Goal: Transaction & Acquisition: Purchase product/service

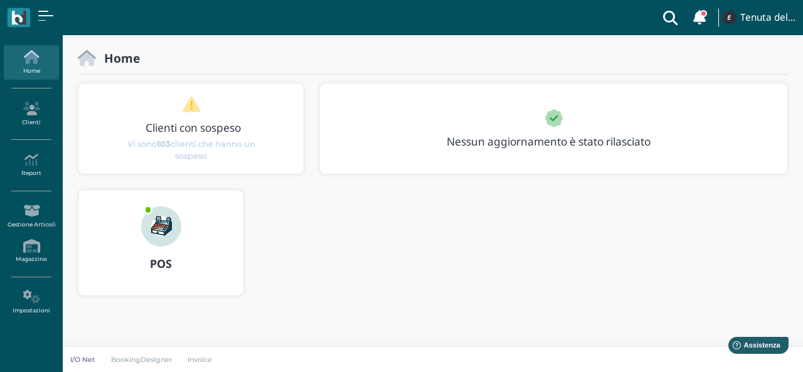
click at [152, 253] on div "POS" at bounding box center [160, 264] width 165 height 35
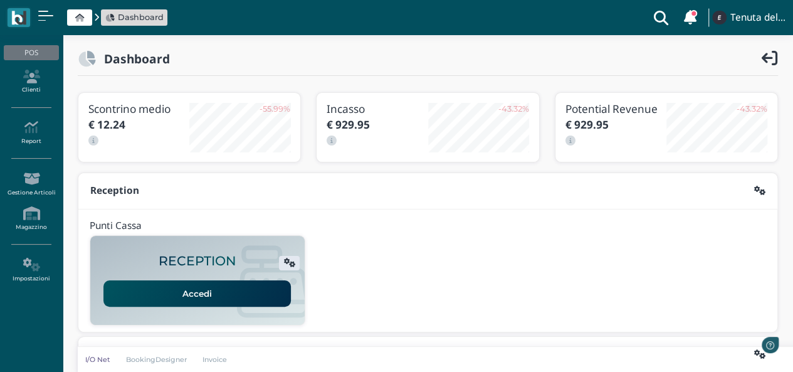
click at [199, 285] on link "Accedi" at bounding box center [197, 293] width 188 height 26
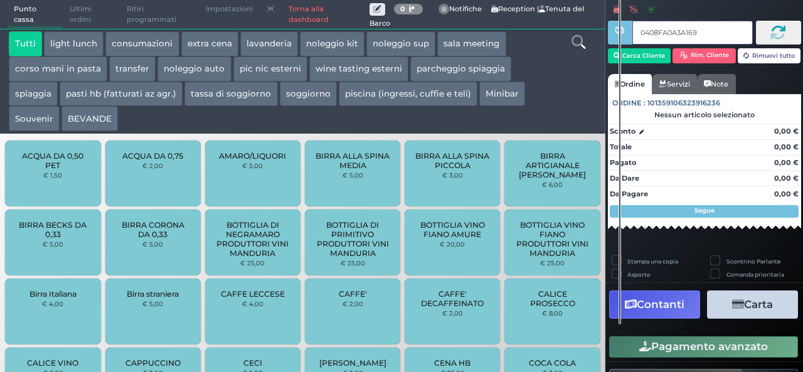
type input "0408FA0A3A1691"
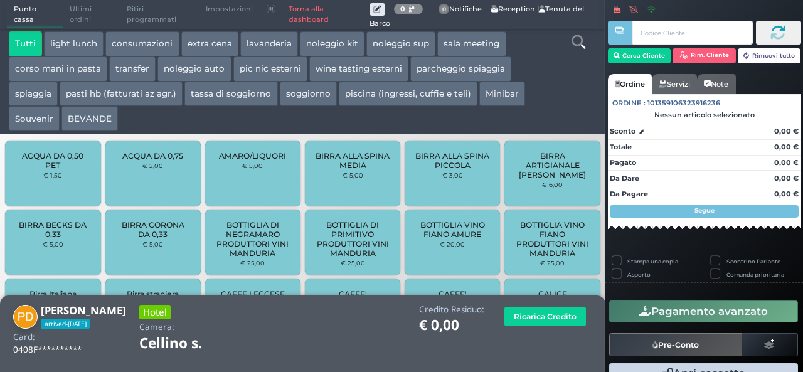
click at [208, 36] on button "extra cena" at bounding box center [209, 43] width 57 height 25
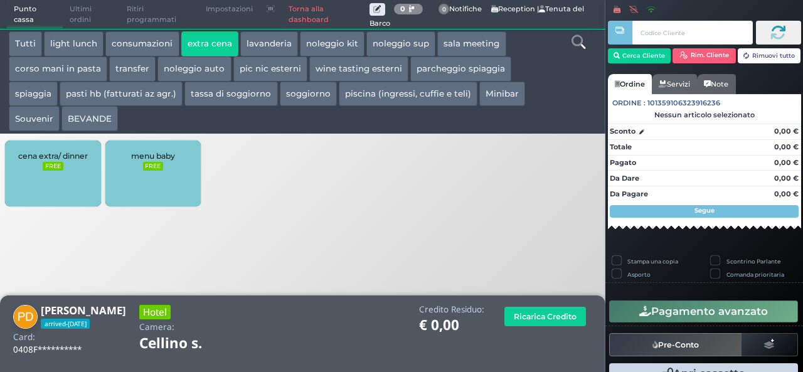
click at [64, 166] on div "cena extra/ dinner FREE" at bounding box center [52, 174] width 95 height 66
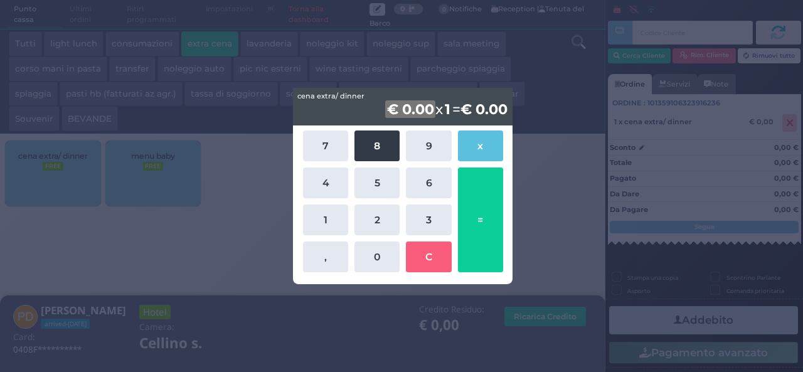
click at [360, 152] on button "8" at bounding box center [376, 145] width 45 height 31
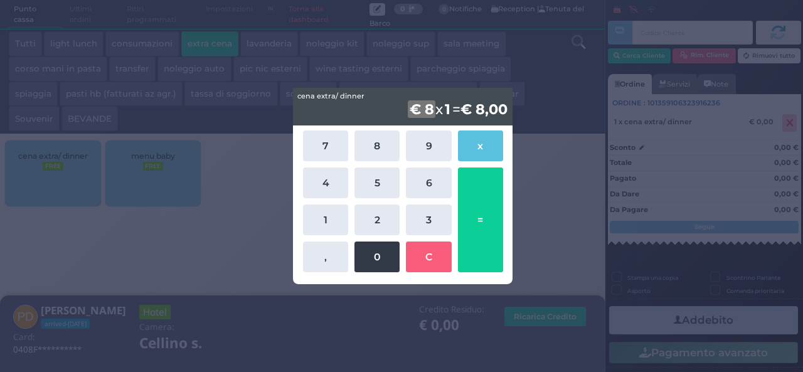
click at [371, 255] on button "0" at bounding box center [376, 256] width 45 height 31
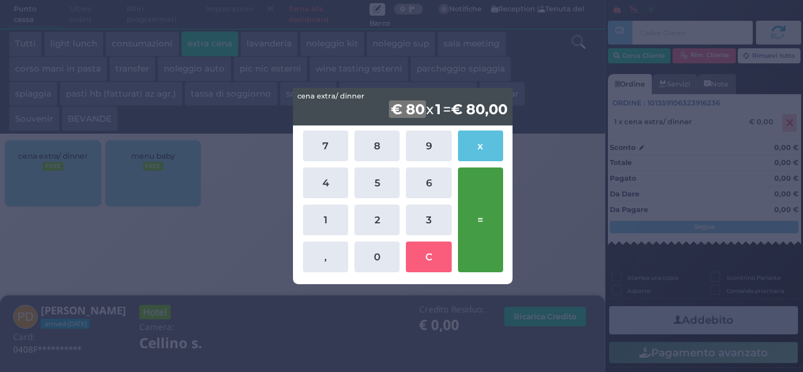
click at [489, 224] on button "=" at bounding box center [480, 219] width 45 height 105
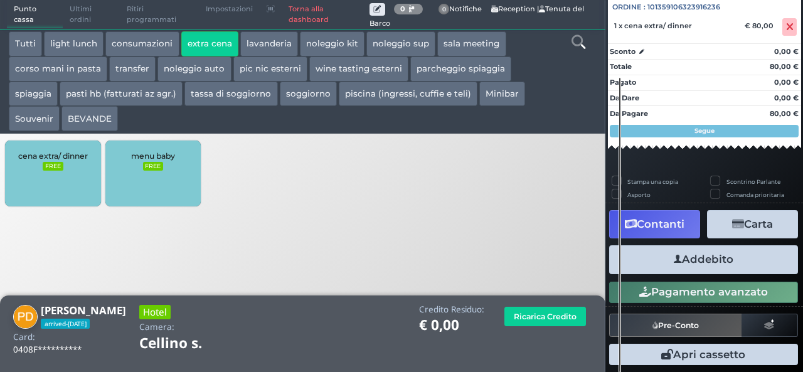
scroll to position [139, 0]
click at [698, 268] on button "Addebito" at bounding box center [703, 259] width 189 height 28
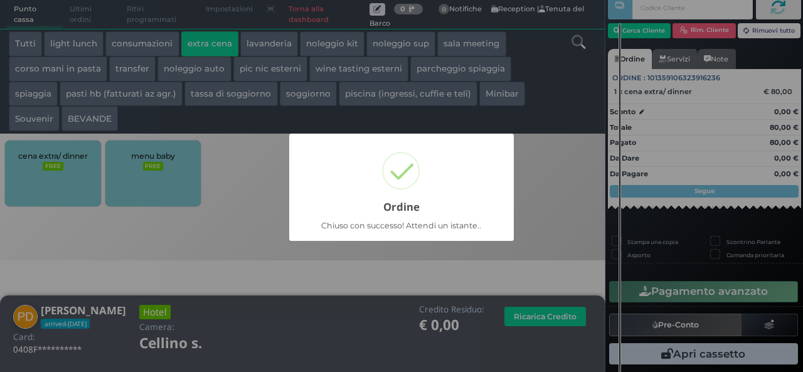
scroll to position [36, 0]
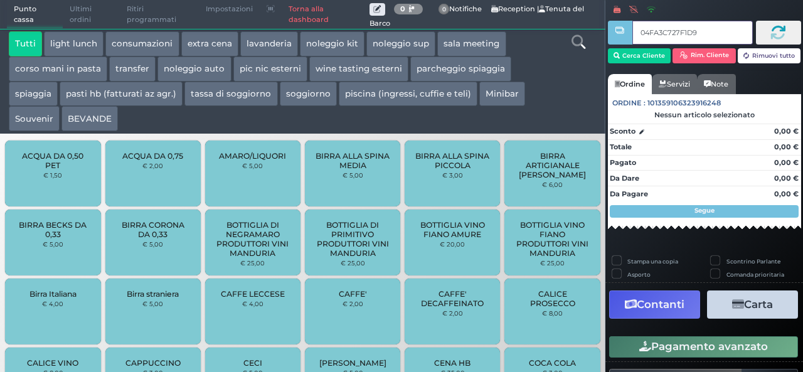
type input "04FA3C727F1D90"
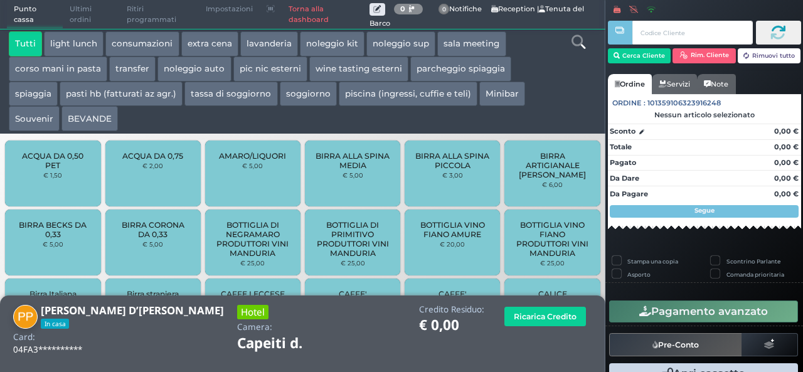
click at [217, 47] on button "extra cena" at bounding box center [209, 43] width 57 height 25
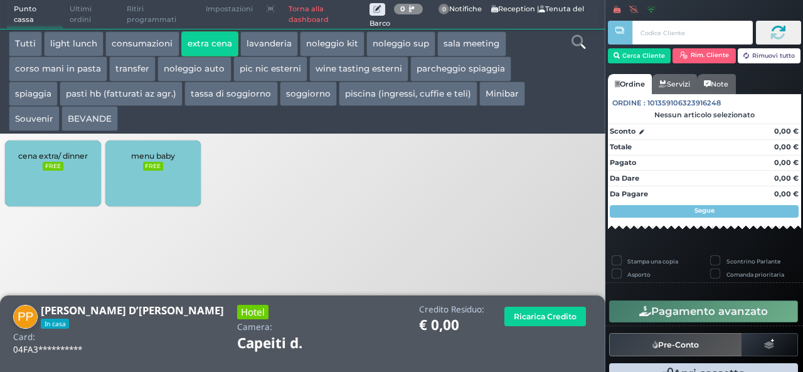
click at [62, 176] on div "cena extra/ dinner FREE" at bounding box center [52, 174] width 95 height 66
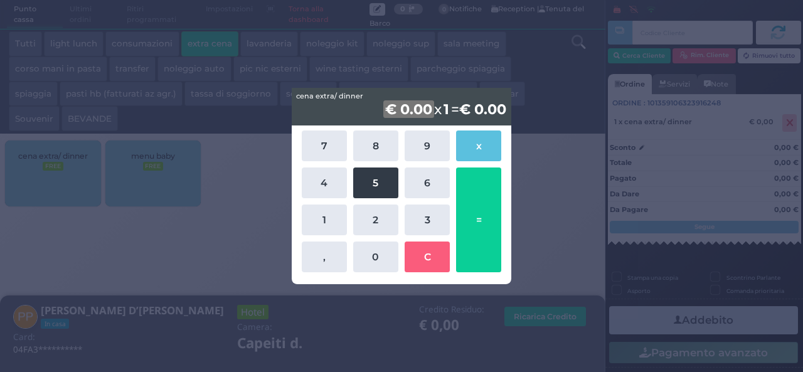
click at [370, 178] on button "5" at bounding box center [375, 182] width 45 height 31
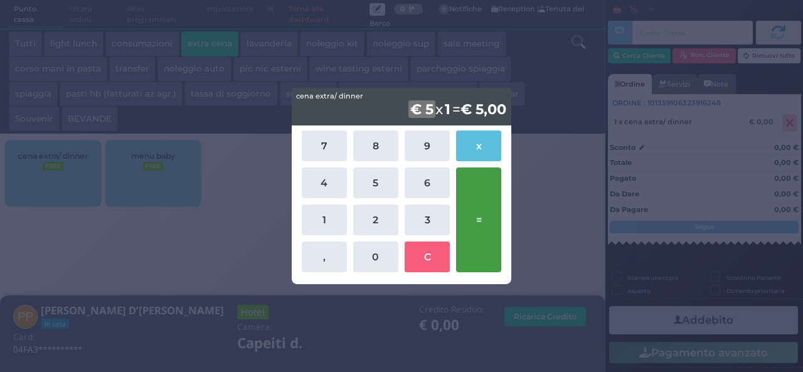
click at [491, 237] on button "=" at bounding box center [478, 219] width 45 height 105
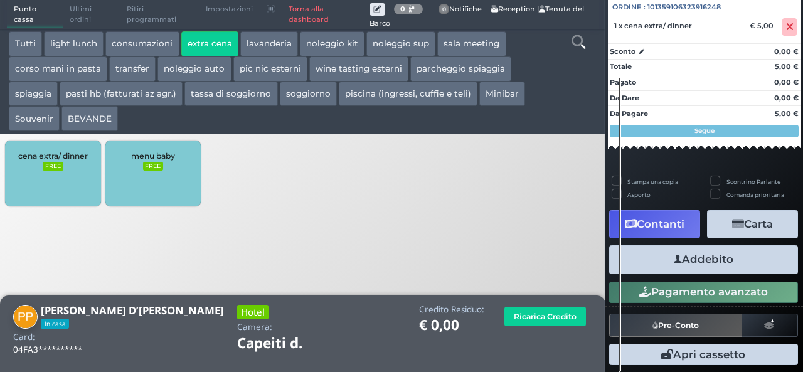
scroll to position [139, 0]
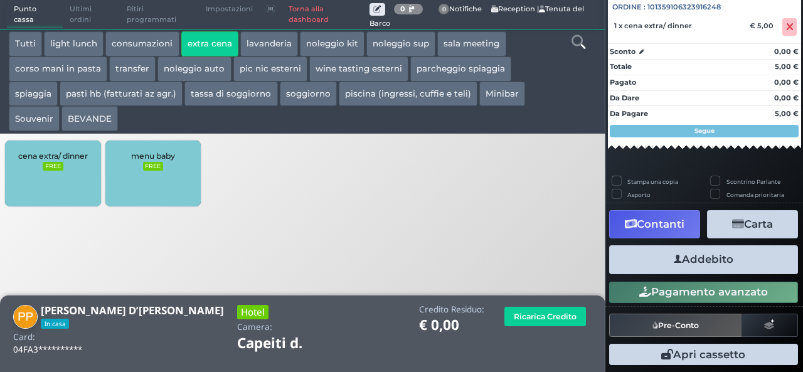
click at [740, 260] on button "Addebito" at bounding box center [703, 259] width 189 height 28
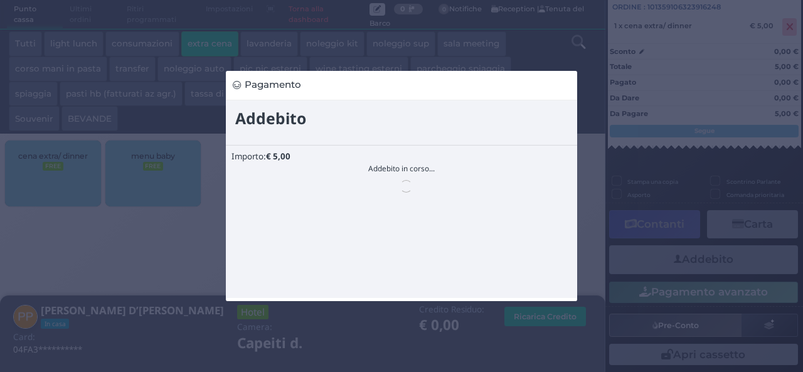
scroll to position [0, 0]
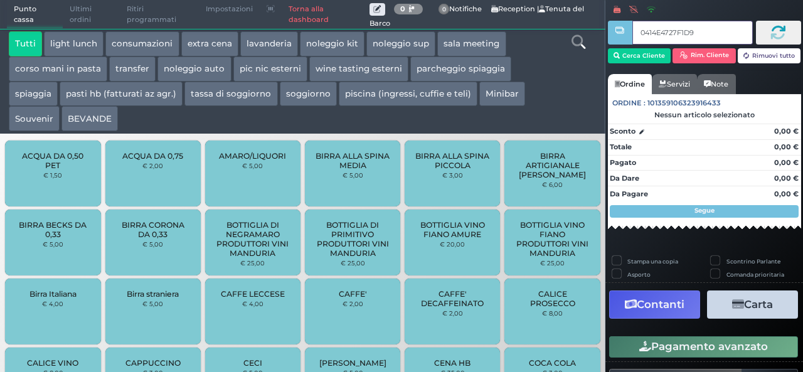
type input "0414E4727F1D90"
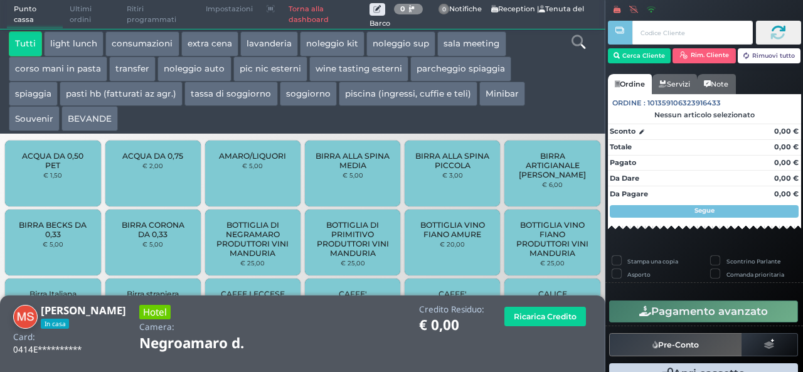
click at [216, 42] on button "extra cena" at bounding box center [209, 43] width 57 height 25
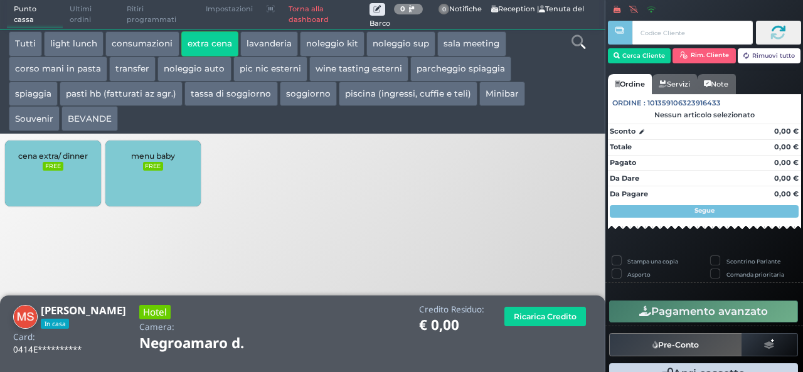
click at [78, 168] on div "cena extra/ dinner FREE" at bounding box center [52, 174] width 95 height 66
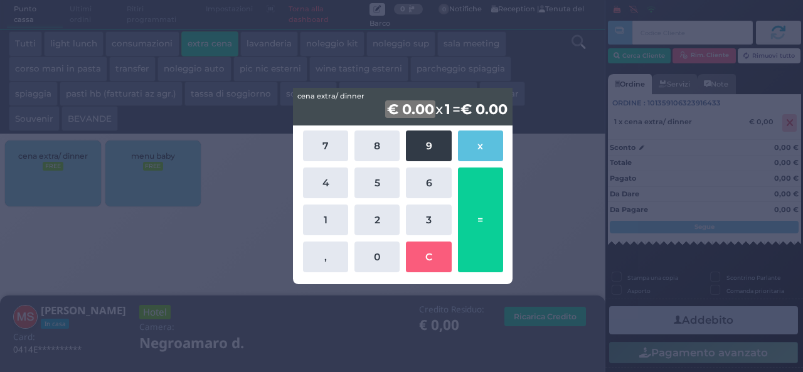
click at [433, 150] on button "9" at bounding box center [428, 145] width 45 height 31
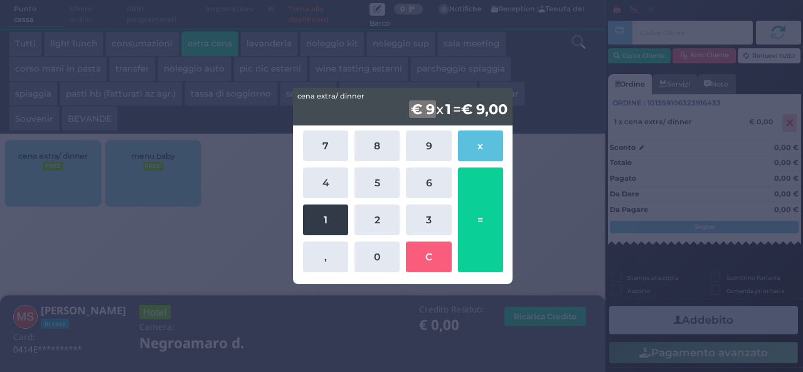
click at [334, 230] on button "1" at bounding box center [325, 219] width 45 height 31
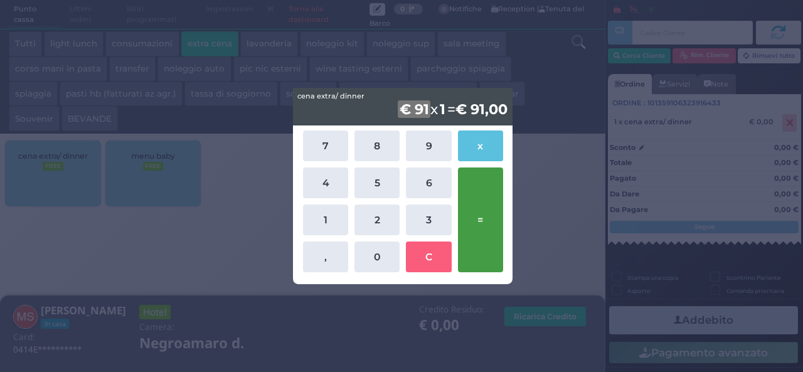
click at [492, 198] on button "=" at bounding box center [480, 219] width 45 height 105
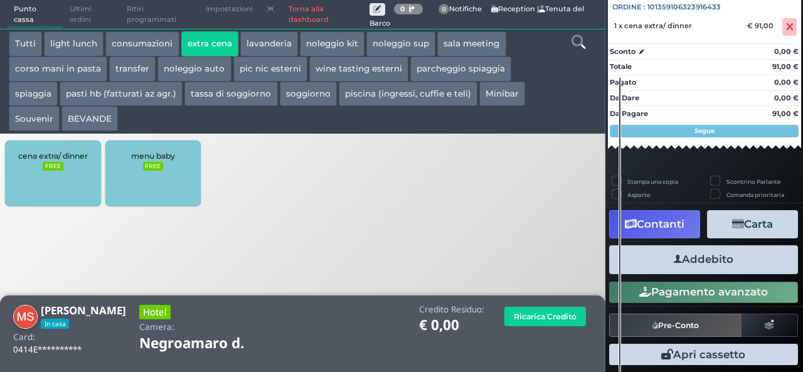
scroll to position [139, 0]
click at [723, 267] on button "Addebito" at bounding box center [703, 259] width 189 height 28
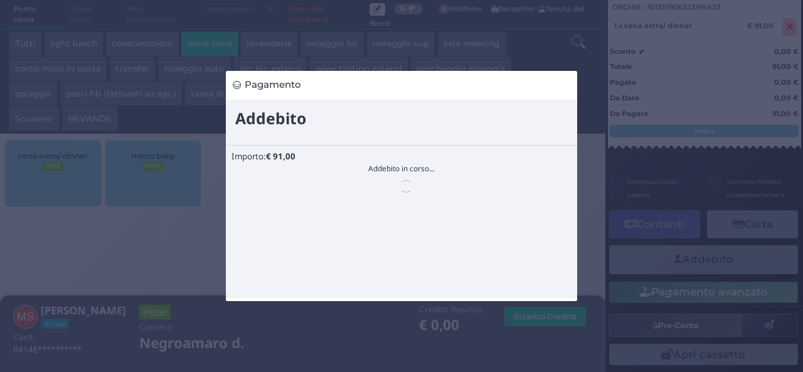
scroll to position [0, 0]
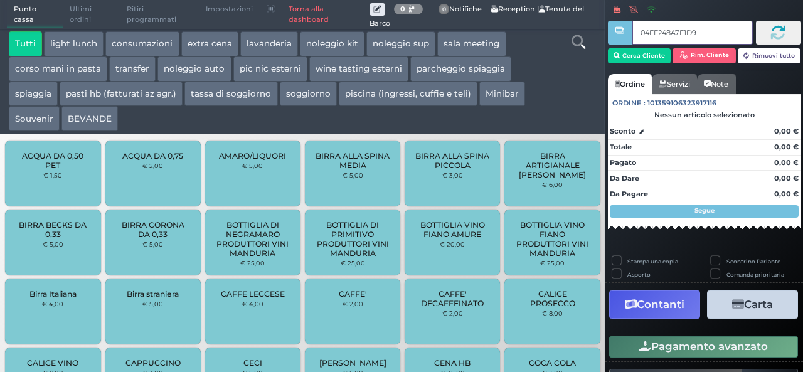
type input "04FF248A7F1D94"
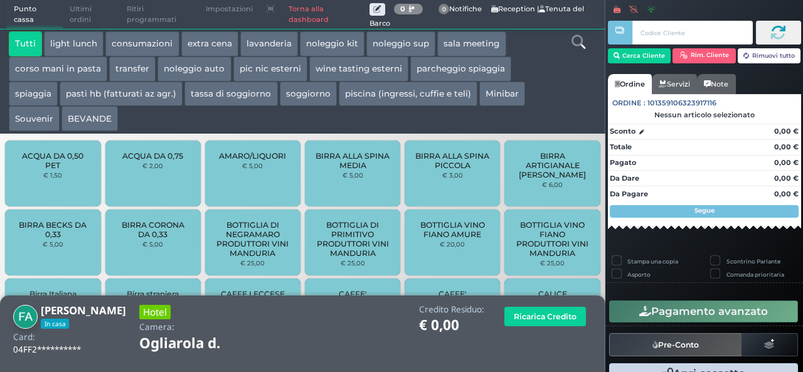
click at [209, 48] on button "extra cena" at bounding box center [209, 43] width 57 height 25
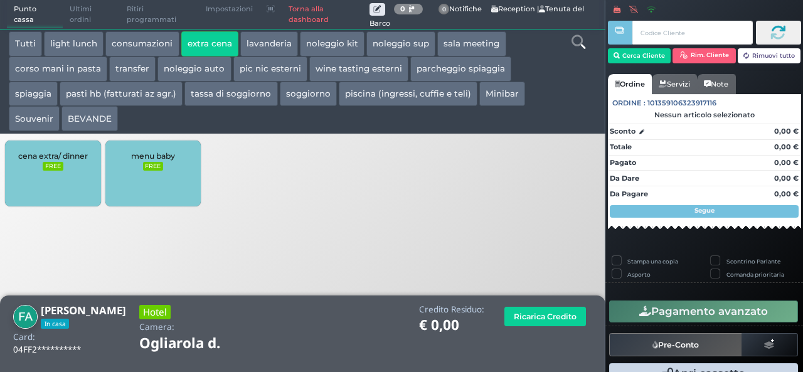
click at [52, 166] on small "FREE" at bounding box center [53, 166] width 20 height 9
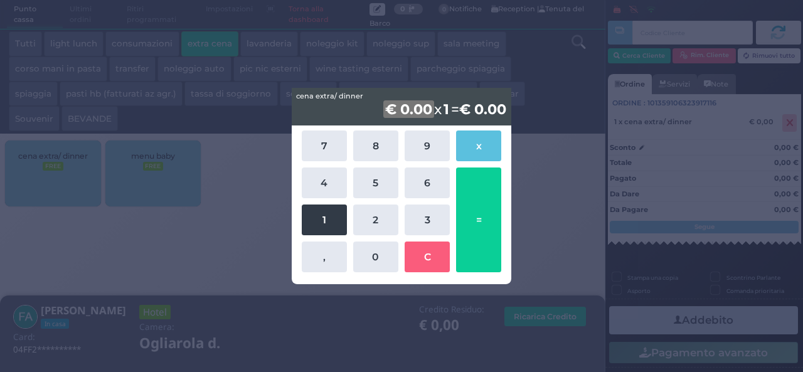
click at [314, 226] on button "1" at bounding box center [324, 219] width 45 height 31
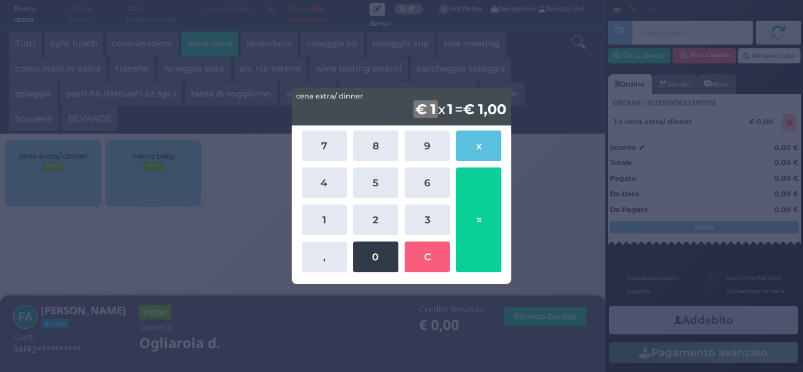
click at [373, 262] on button "0" at bounding box center [375, 256] width 45 height 31
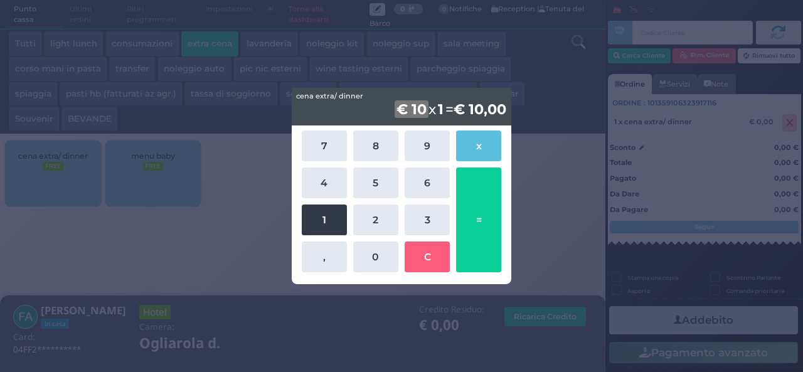
click at [329, 226] on button "1" at bounding box center [324, 219] width 45 height 31
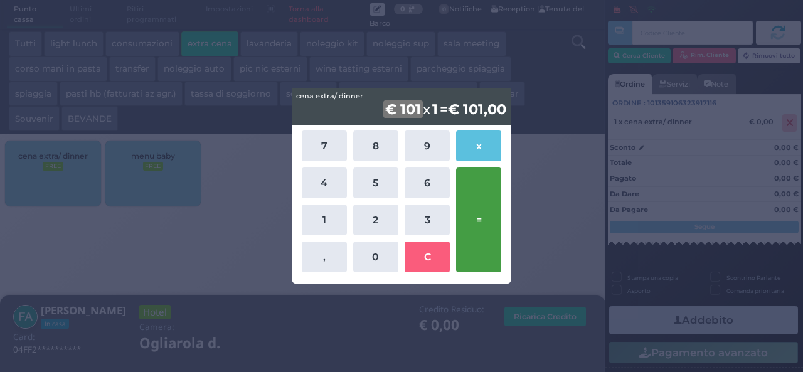
click at [482, 229] on button "=" at bounding box center [478, 219] width 45 height 105
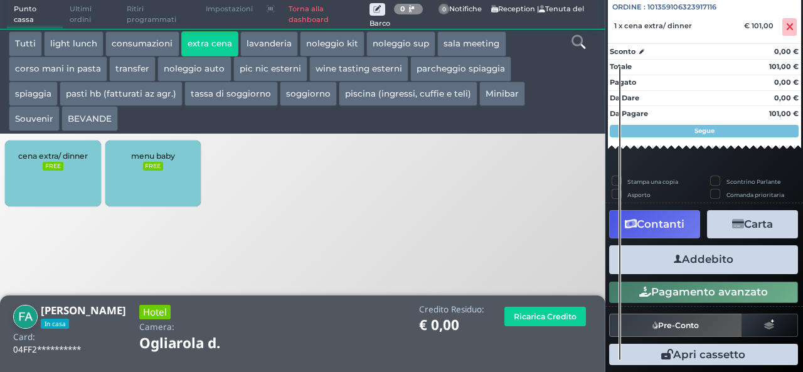
scroll to position [138, 0]
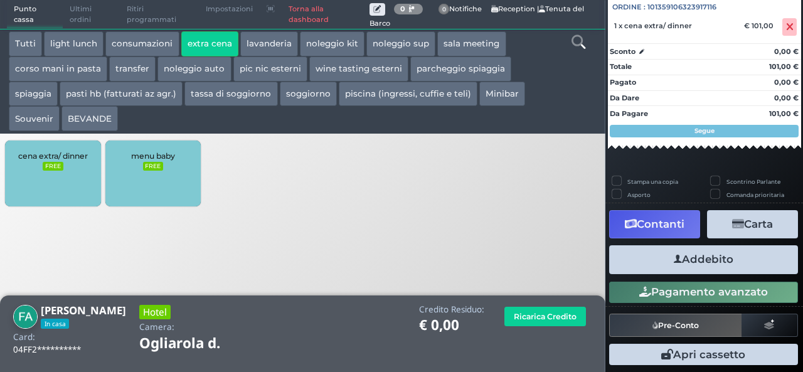
click at [698, 255] on button "Addebito" at bounding box center [703, 259] width 189 height 28
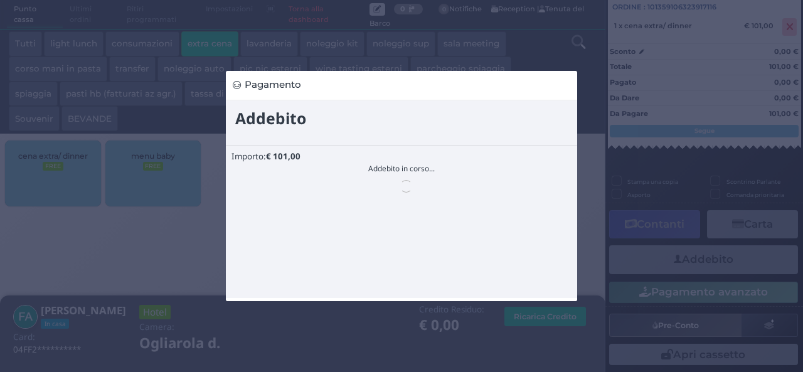
scroll to position [0, 0]
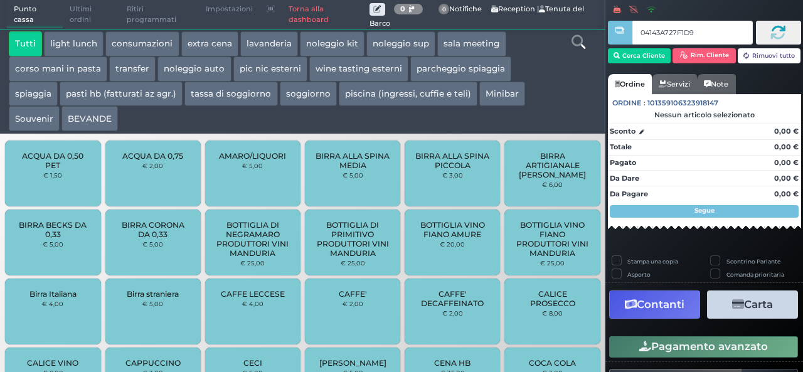
type input "04143A727F1D95"
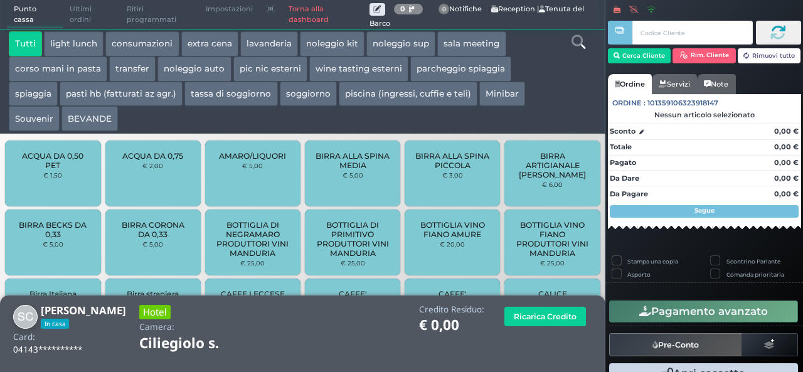
click at [215, 42] on button "extra cena" at bounding box center [209, 43] width 57 height 25
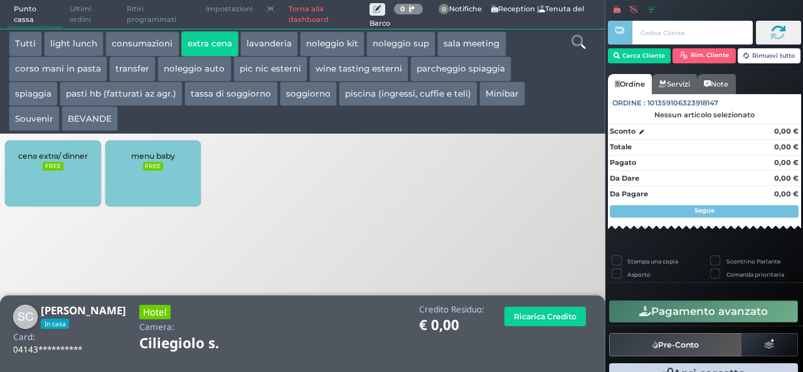
click at [62, 161] on div "cena extra/ dinner FREE" at bounding box center [52, 174] width 95 height 66
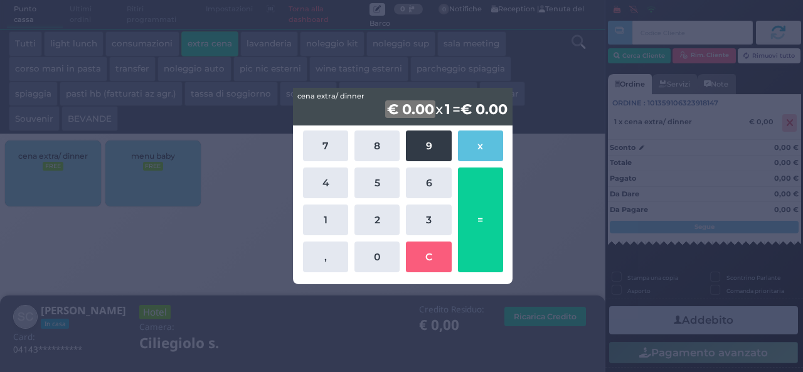
click at [427, 144] on button "9" at bounding box center [428, 145] width 45 height 31
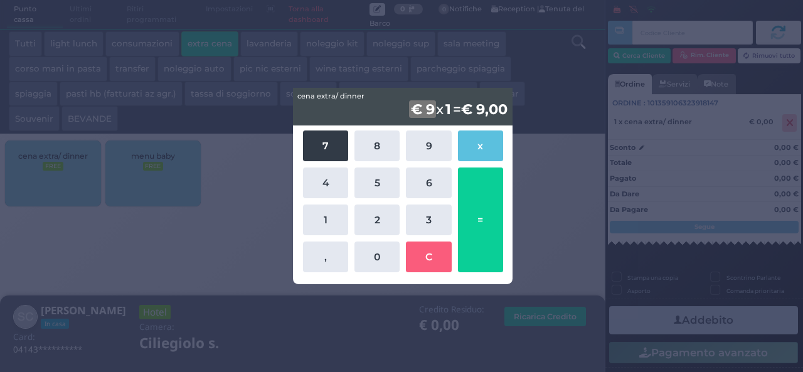
click at [317, 147] on button "7" at bounding box center [325, 145] width 45 height 31
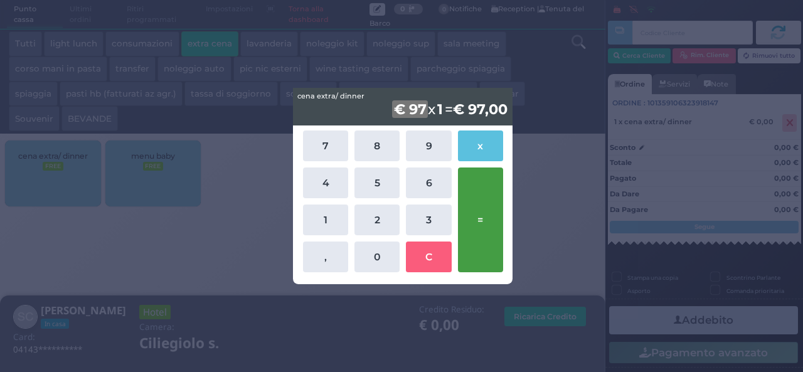
click at [486, 220] on button "=" at bounding box center [480, 219] width 45 height 105
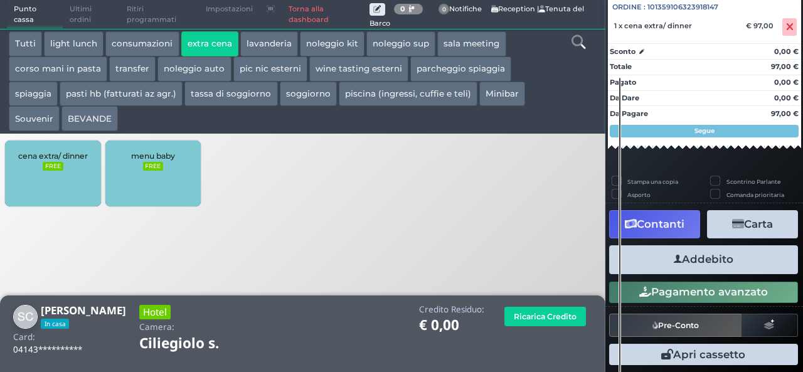
scroll to position [139, 0]
click at [730, 264] on button "Addebito" at bounding box center [703, 259] width 189 height 28
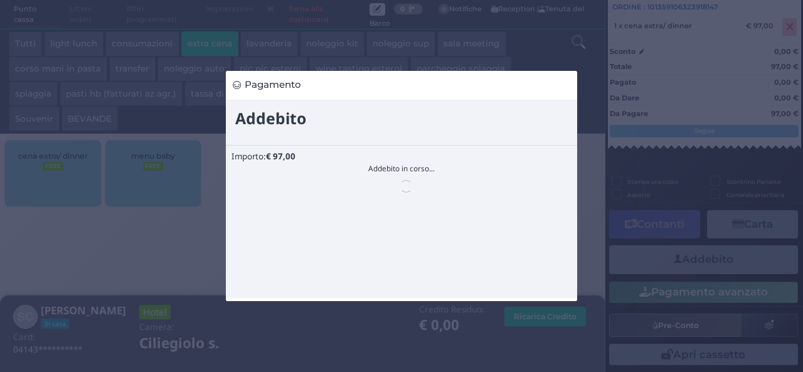
scroll to position [0, 0]
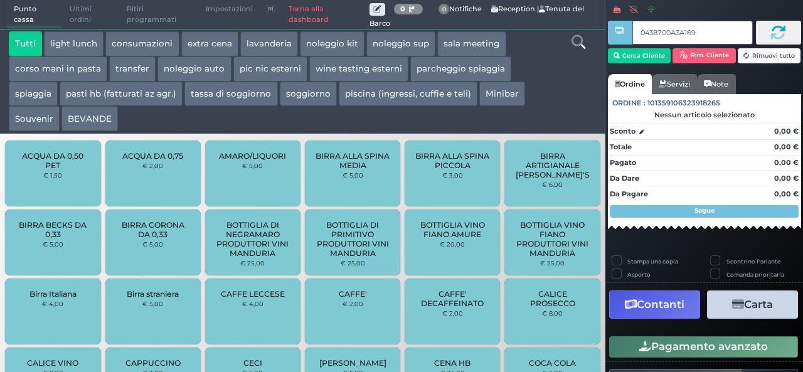
type input "0438700A3A1691"
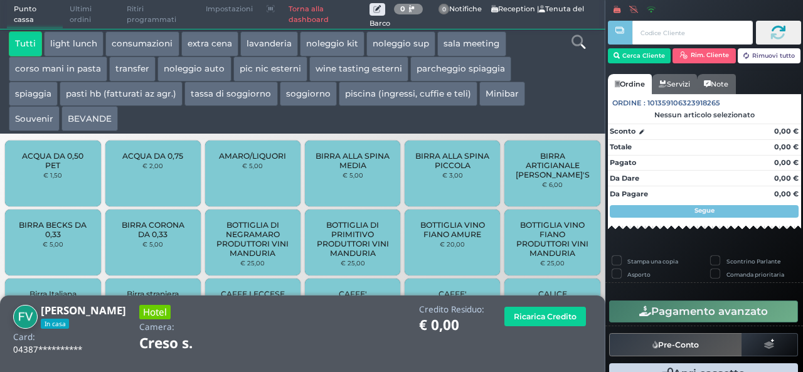
click at [220, 38] on button "extra cena" at bounding box center [209, 43] width 57 height 25
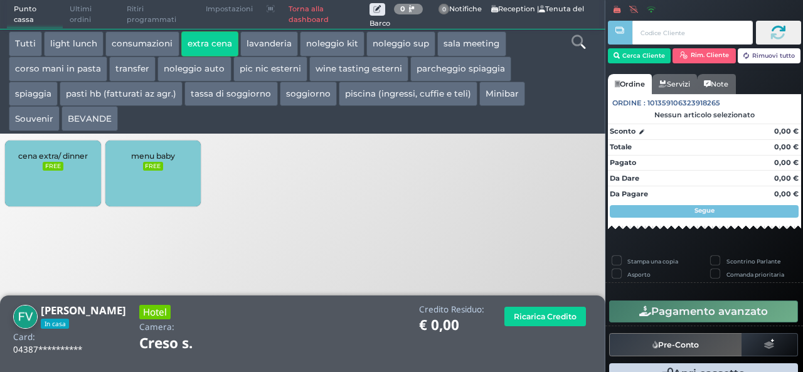
click at [69, 175] on div "cena extra/ dinner FREE" at bounding box center [52, 174] width 95 height 66
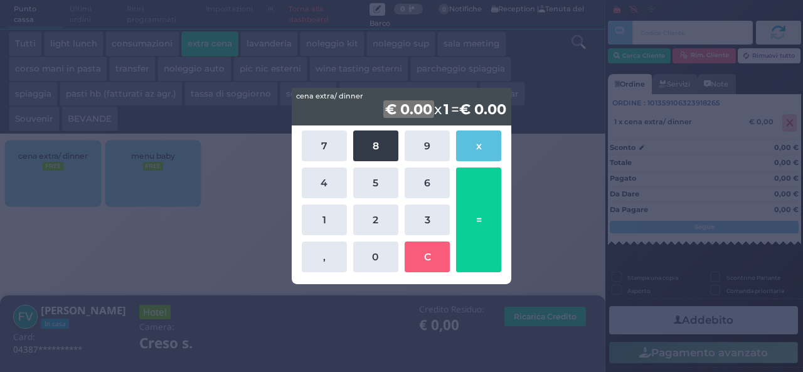
click at [369, 144] on button "8" at bounding box center [375, 145] width 45 height 31
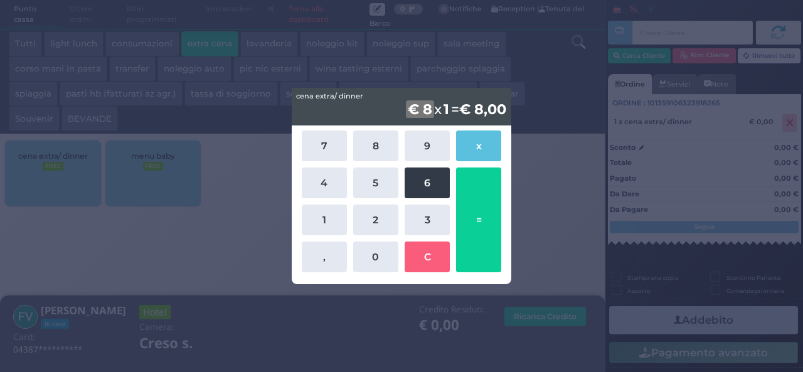
click at [432, 184] on button "6" at bounding box center [427, 182] width 45 height 31
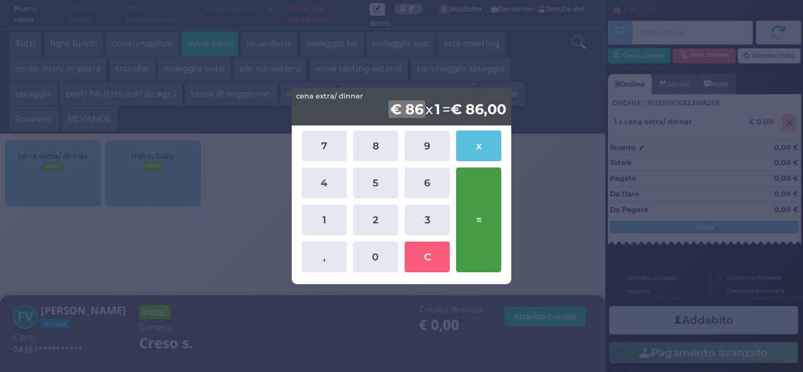
click at [478, 211] on button "=" at bounding box center [478, 219] width 45 height 105
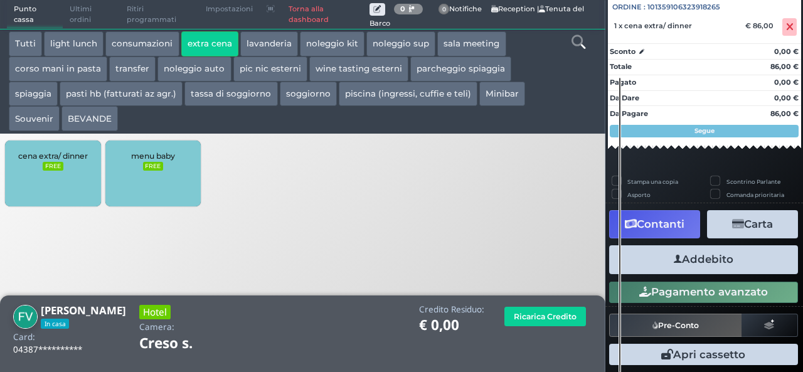
scroll to position [139, 0]
click at [714, 257] on button "Addebito" at bounding box center [703, 259] width 189 height 28
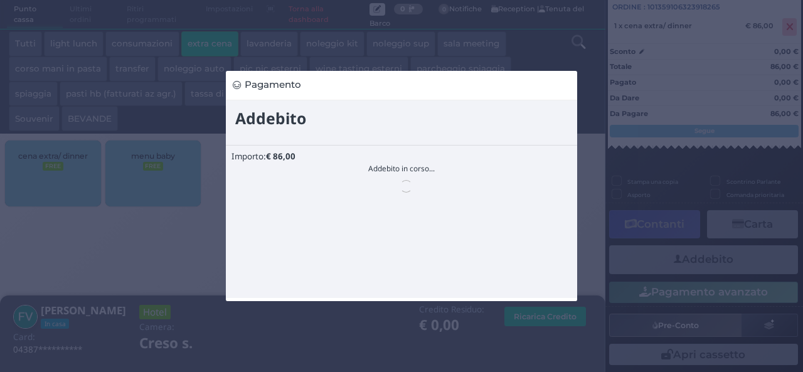
scroll to position [0, 0]
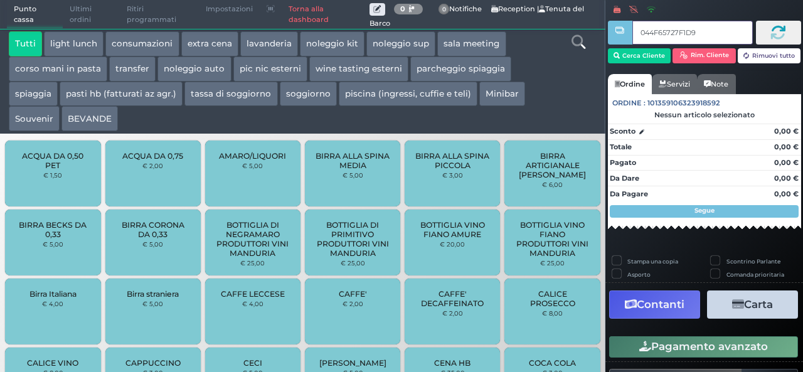
type input "044F65727F1D91"
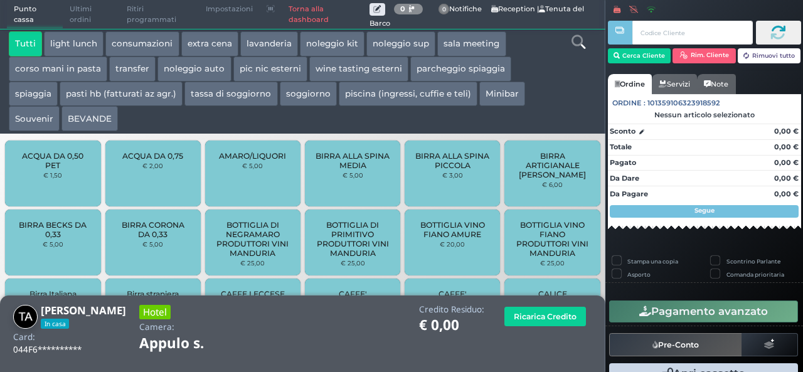
click at [228, 49] on button "extra cena" at bounding box center [209, 43] width 57 height 25
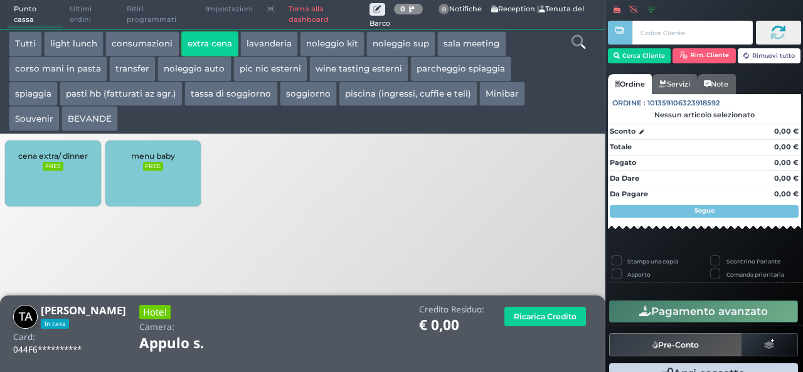
click at [55, 181] on div "cena extra/ dinner FREE" at bounding box center [52, 174] width 95 height 66
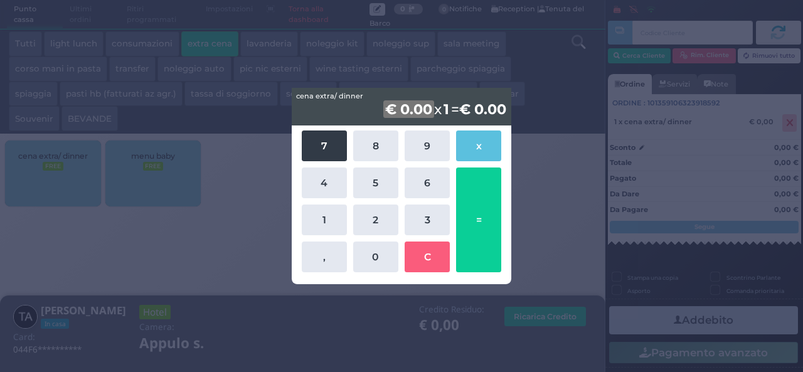
click at [325, 154] on button "7" at bounding box center [324, 145] width 45 height 31
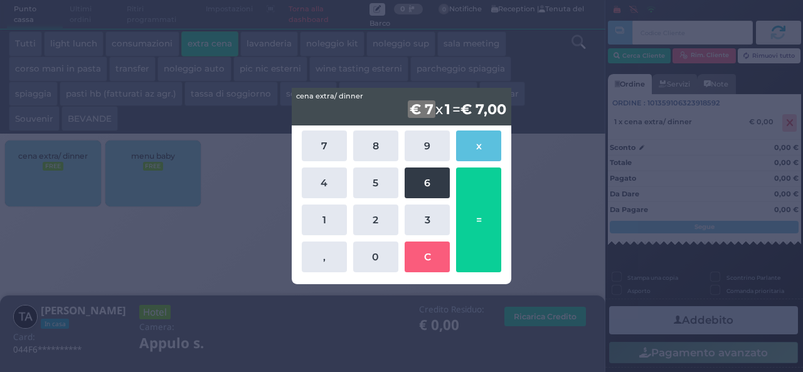
click at [426, 188] on button "6" at bounding box center [427, 182] width 45 height 31
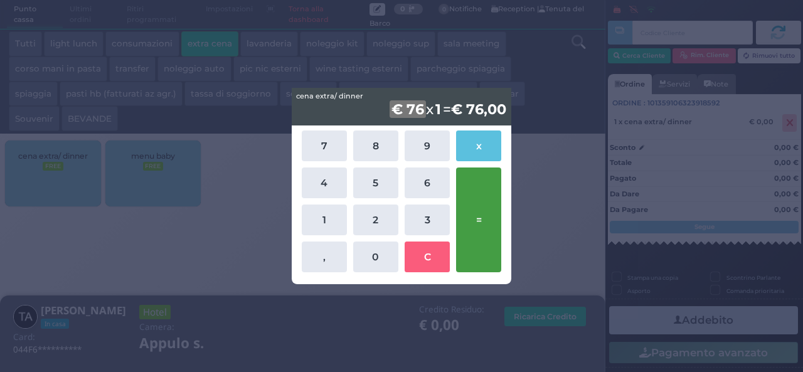
click at [481, 210] on button "=" at bounding box center [478, 219] width 45 height 105
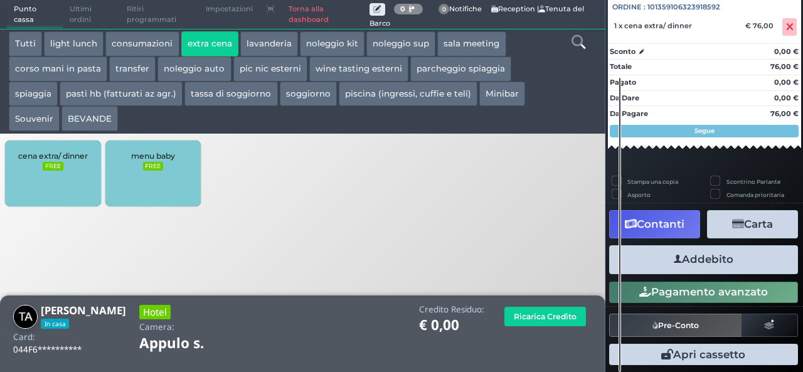
scroll to position [139, 0]
click at [705, 265] on button "Addebito" at bounding box center [703, 259] width 189 height 28
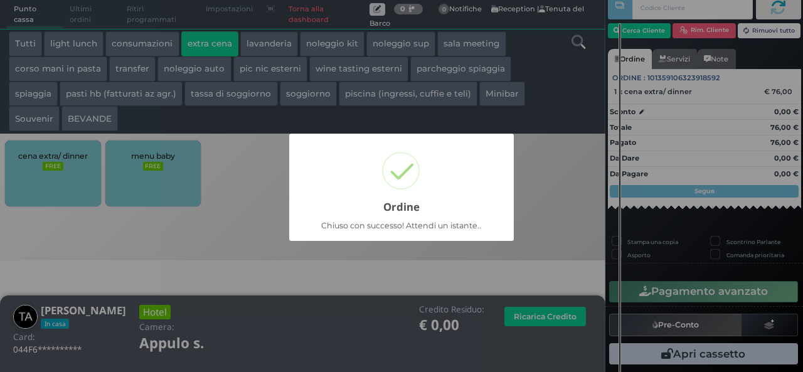
scroll to position [36, 0]
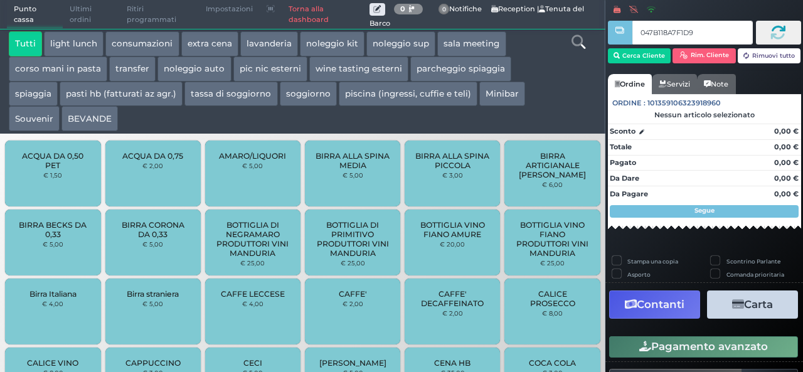
type input "047B118A7F1D94"
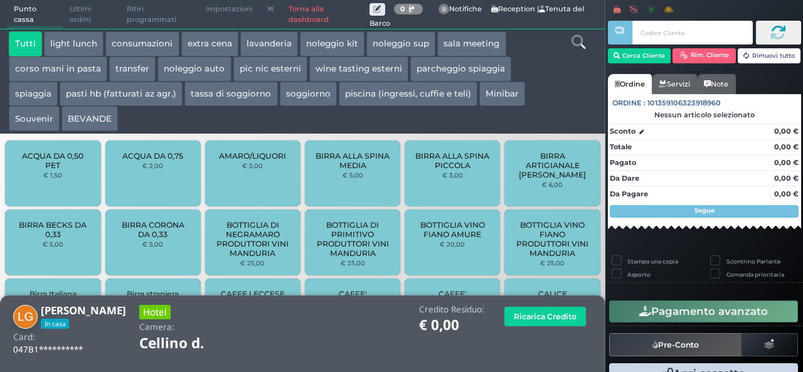
click at [211, 40] on button "extra cena" at bounding box center [209, 43] width 57 height 25
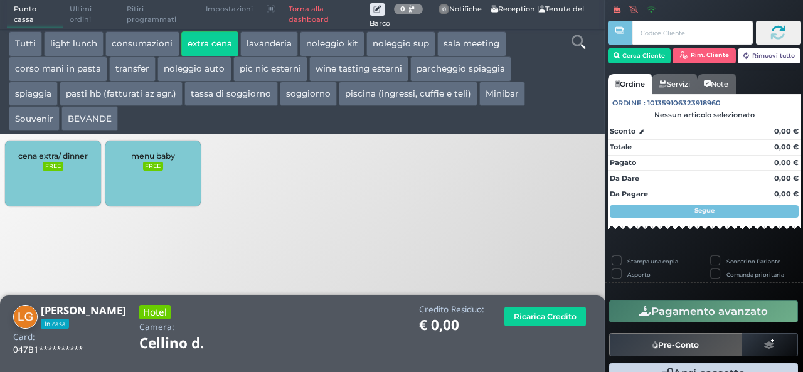
click at [43, 192] on div "cena extra/ dinner FREE" at bounding box center [52, 174] width 95 height 66
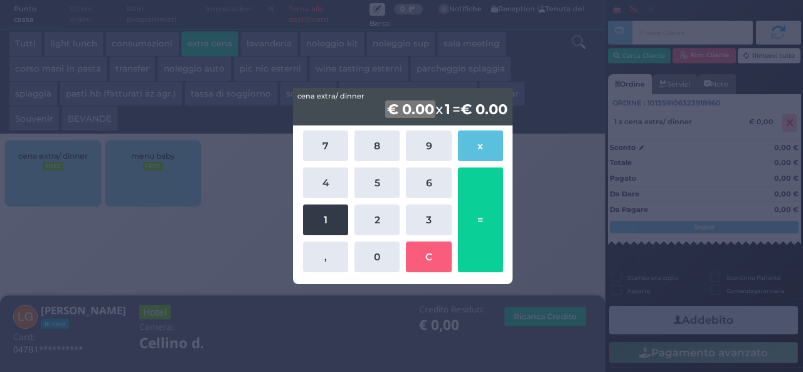
click at [330, 226] on button "1" at bounding box center [325, 219] width 45 height 31
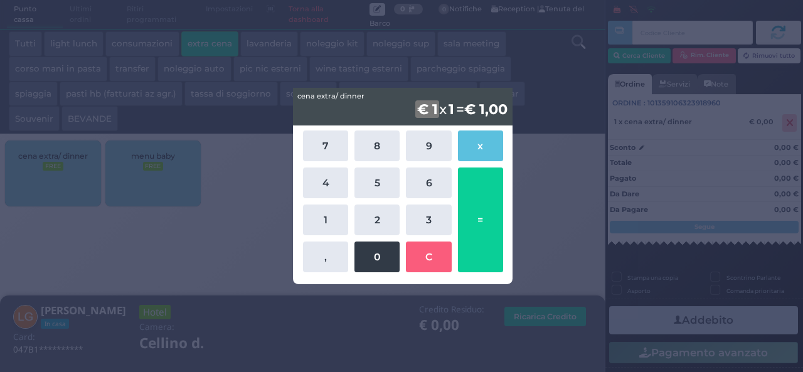
click at [374, 250] on button "0" at bounding box center [376, 256] width 45 height 31
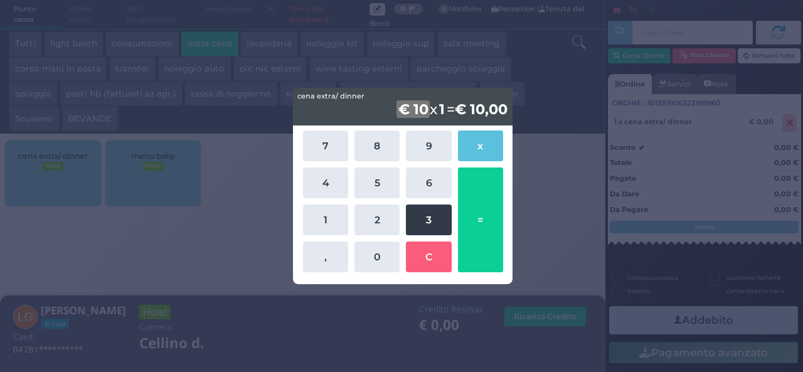
click at [417, 226] on button "3" at bounding box center [428, 219] width 45 height 31
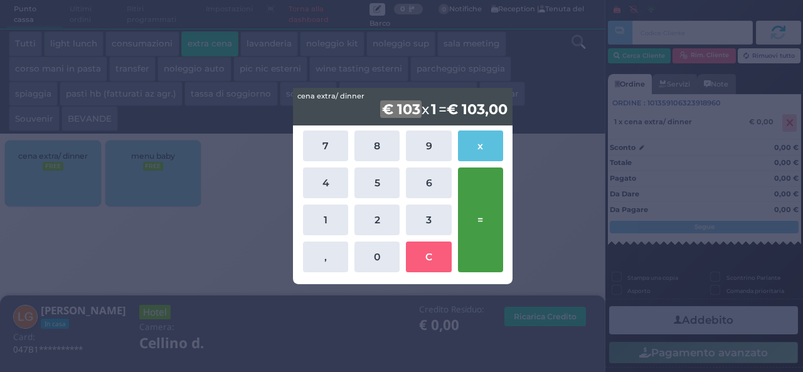
click at [500, 225] on button "=" at bounding box center [480, 219] width 45 height 105
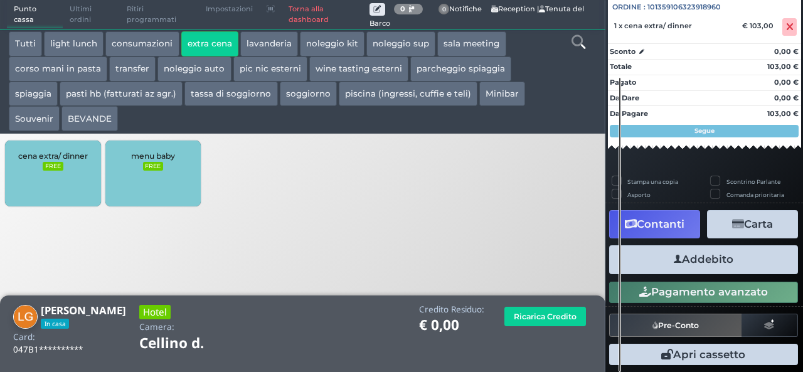
scroll to position [139, 0]
click at [709, 265] on button "Addebito" at bounding box center [703, 259] width 189 height 28
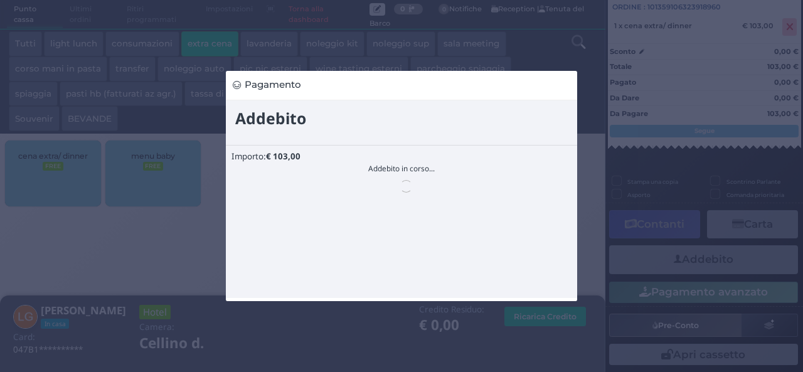
scroll to position [0, 0]
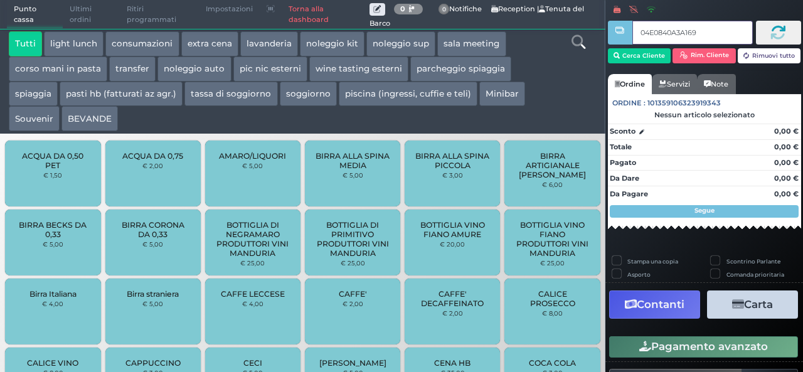
type input "04E0840A3A1694"
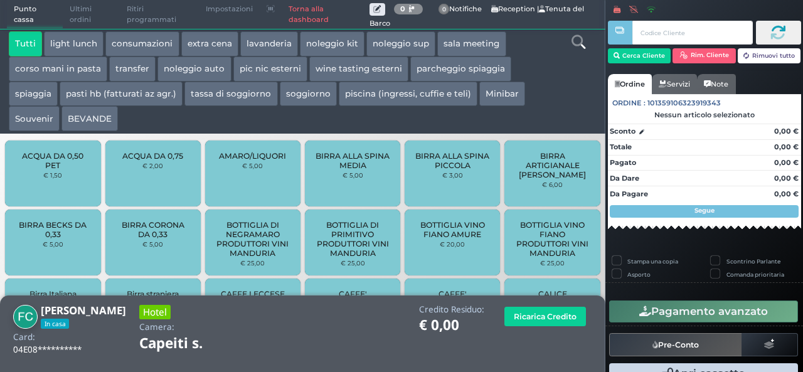
click at [199, 45] on button "extra cena" at bounding box center [209, 43] width 57 height 25
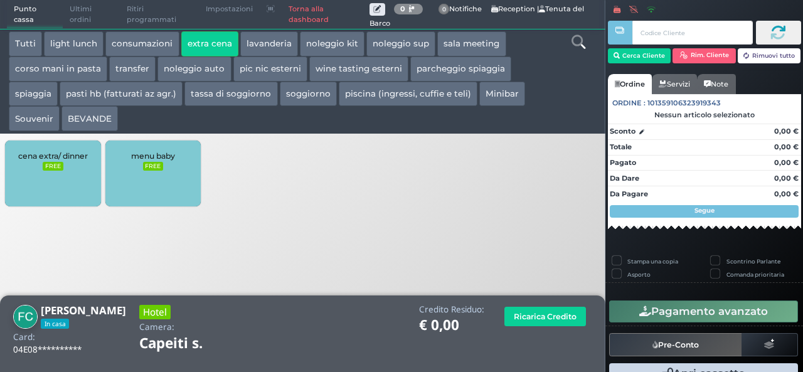
click at [43, 174] on div "cena extra/ dinner FREE" at bounding box center [52, 174] width 95 height 66
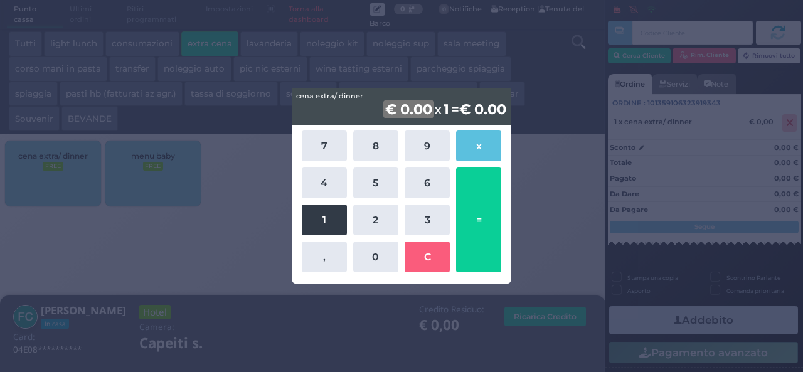
click at [311, 233] on button "1" at bounding box center [324, 219] width 45 height 31
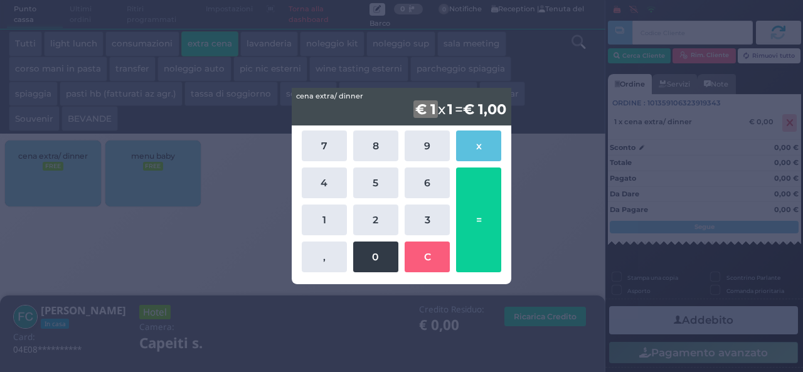
click at [376, 255] on button "0" at bounding box center [375, 256] width 45 height 31
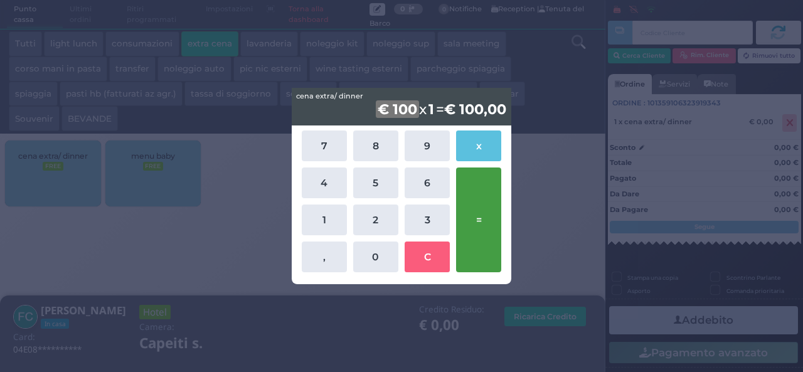
click at [483, 226] on button "=" at bounding box center [478, 219] width 45 height 105
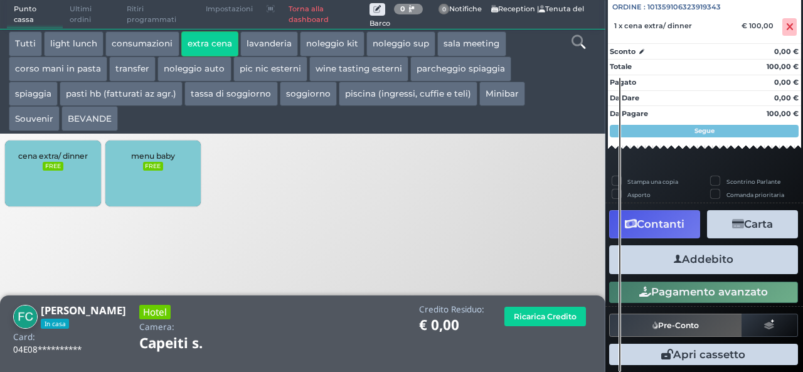
scroll to position [139, 0]
click at [715, 267] on button "Addebito" at bounding box center [703, 259] width 189 height 28
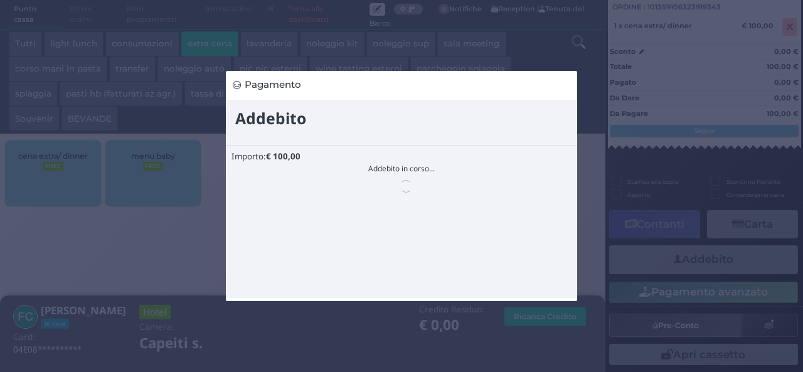
scroll to position [0, 0]
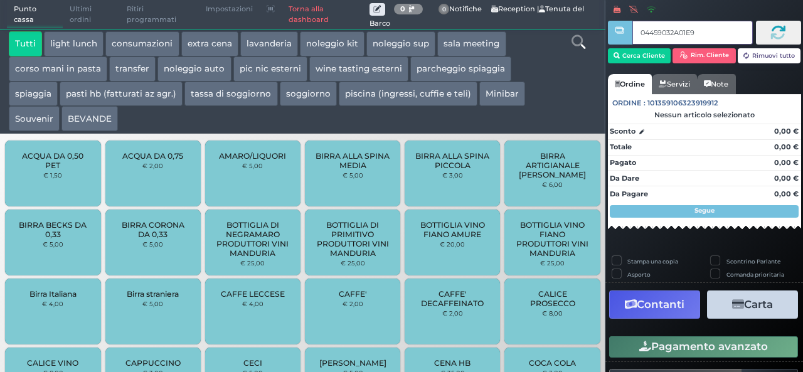
type input "04459032A01E90"
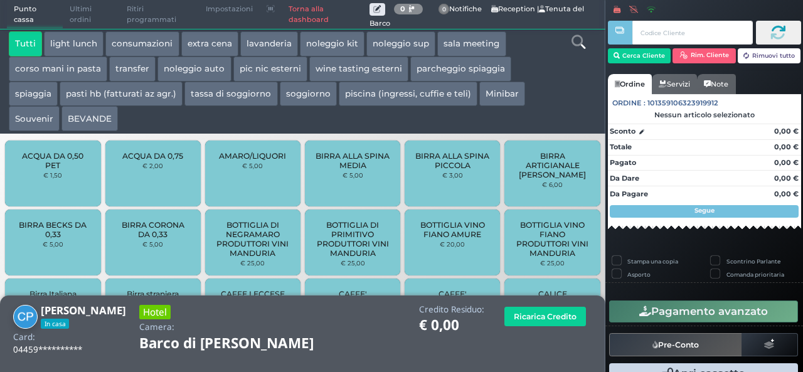
click at [218, 43] on button "extra cena" at bounding box center [209, 43] width 57 height 25
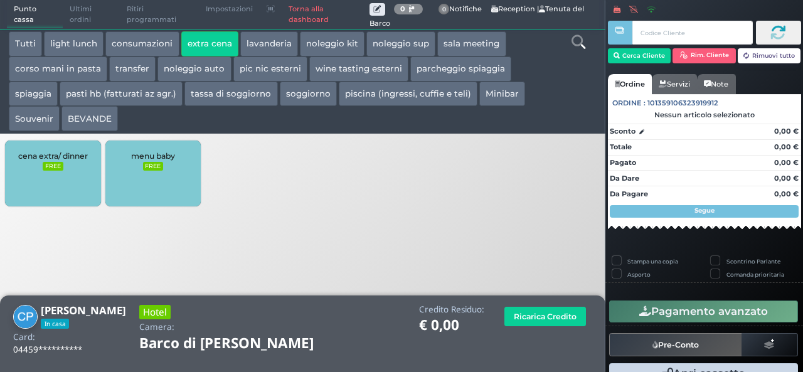
click at [63, 191] on div "cena extra/ dinner FREE" at bounding box center [52, 174] width 95 height 66
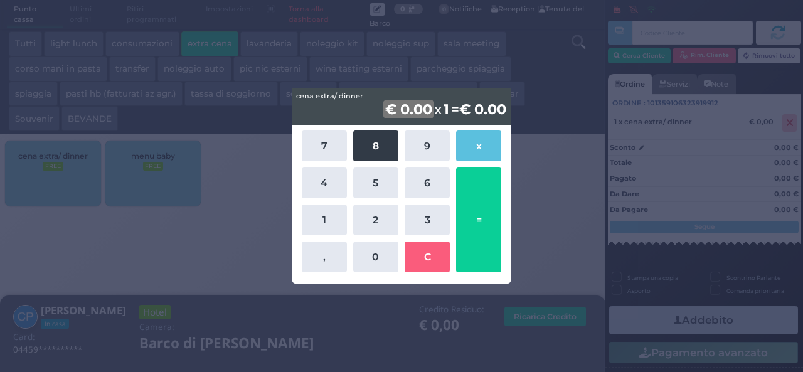
click at [373, 143] on button "8" at bounding box center [375, 145] width 45 height 31
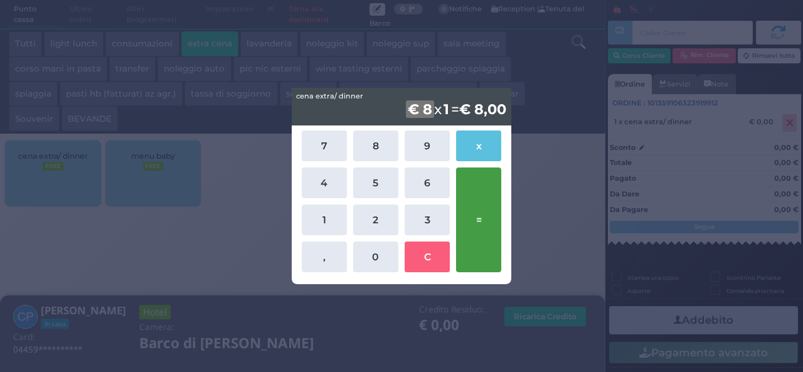
click at [475, 198] on button "=" at bounding box center [478, 219] width 45 height 105
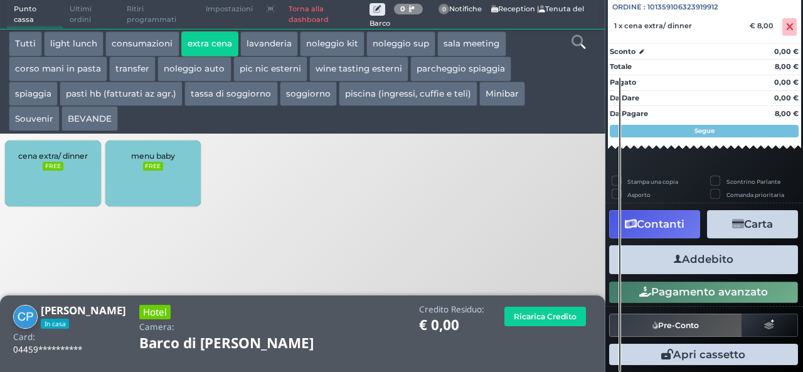
scroll to position [139, 0]
click at [693, 258] on button "Addebito" at bounding box center [703, 259] width 189 height 28
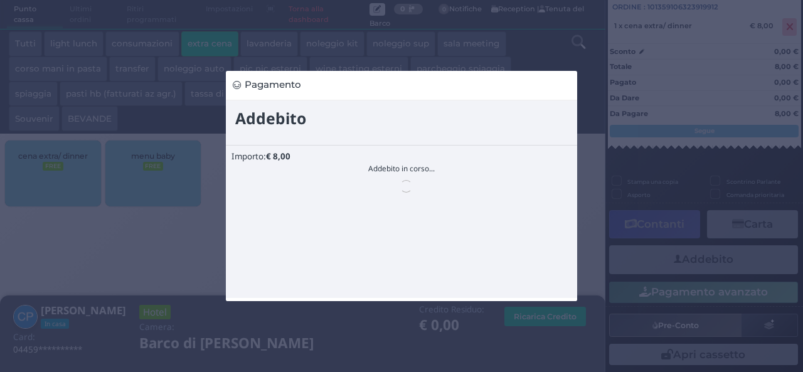
scroll to position [0, 0]
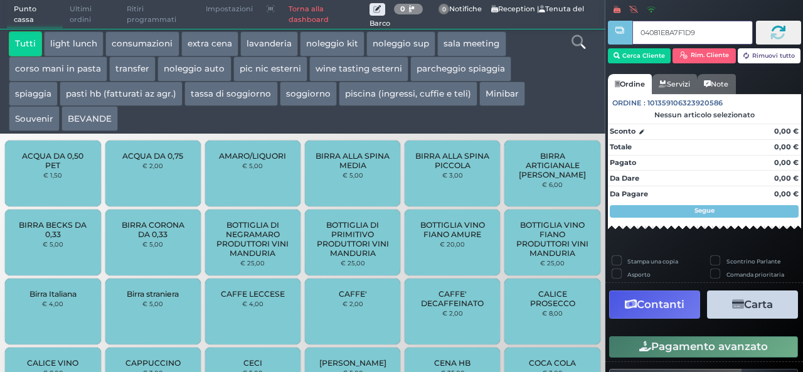
type input "04081E8A7F1D91"
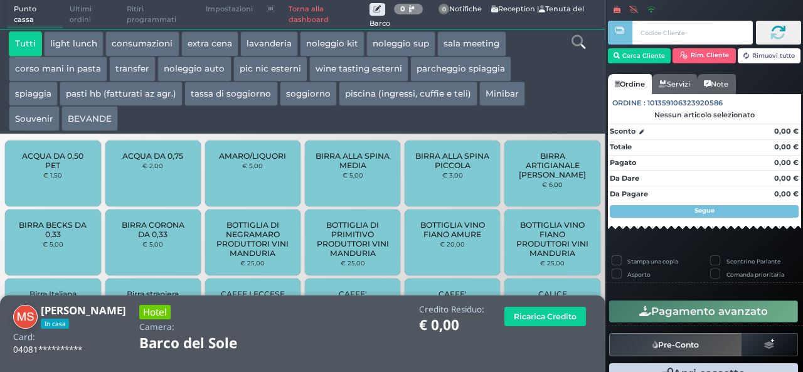
click at [207, 46] on button "extra cena" at bounding box center [209, 43] width 57 height 25
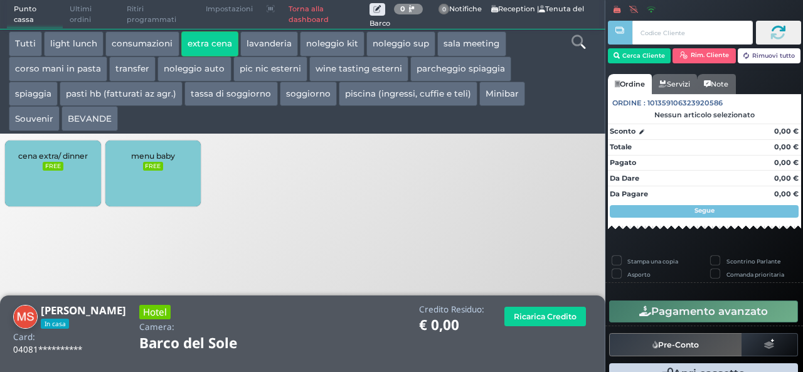
click at [58, 169] on small "FREE" at bounding box center [53, 166] width 20 height 9
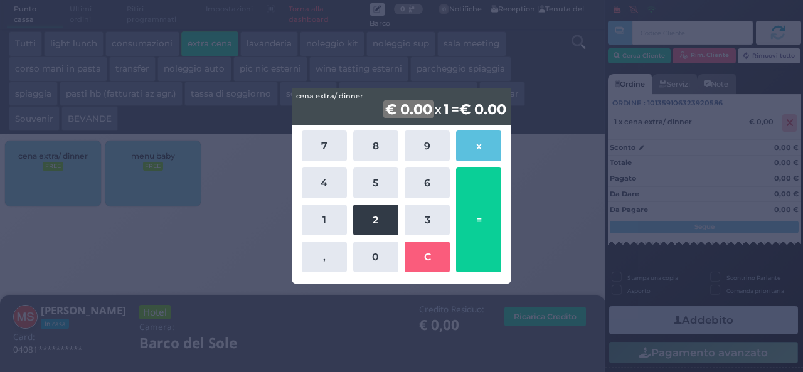
click at [380, 225] on button "2" at bounding box center [375, 219] width 45 height 31
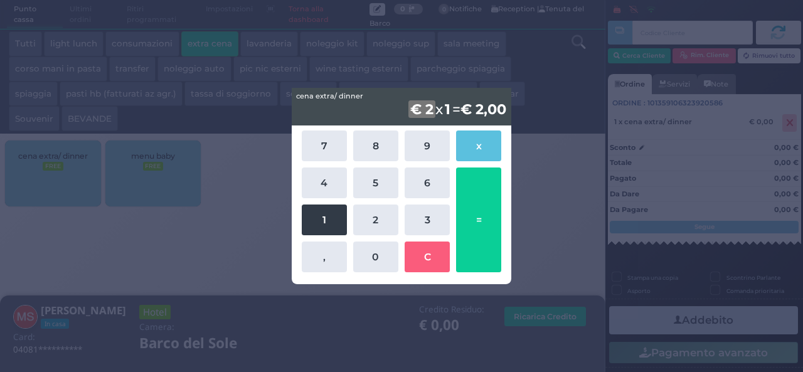
click at [316, 216] on button "1" at bounding box center [324, 219] width 45 height 31
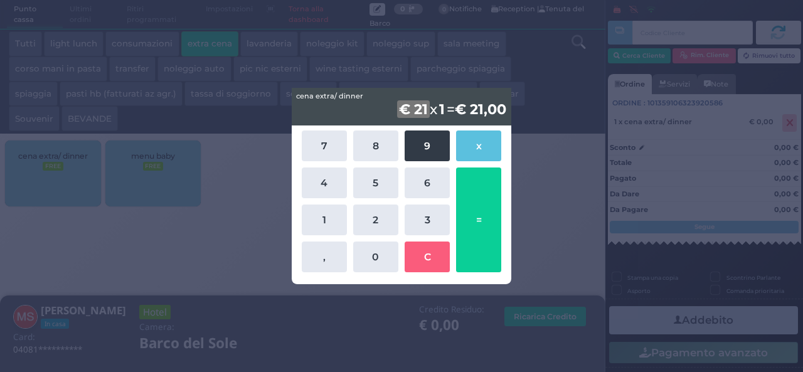
click at [430, 150] on button "9" at bounding box center [427, 145] width 45 height 31
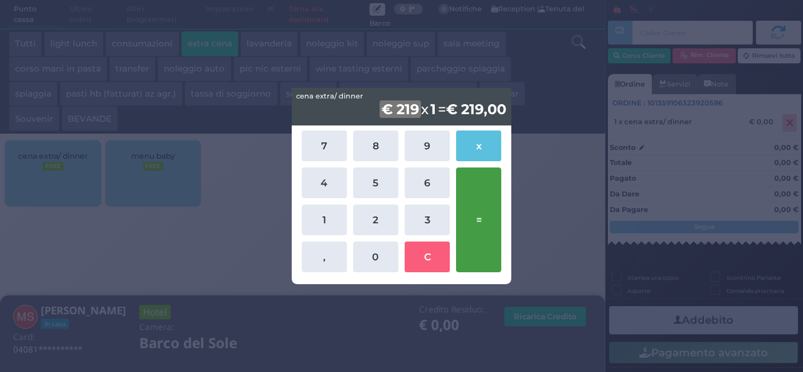
click at [484, 216] on button "=" at bounding box center [478, 219] width 45 height 105
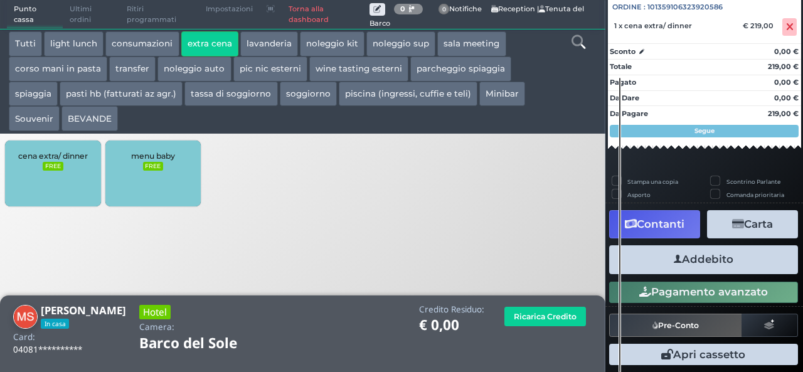
scroll to position [139, 0]
click at [724, 267] on button "Addebito" at bounding box center [703, 259] width 189 height 28
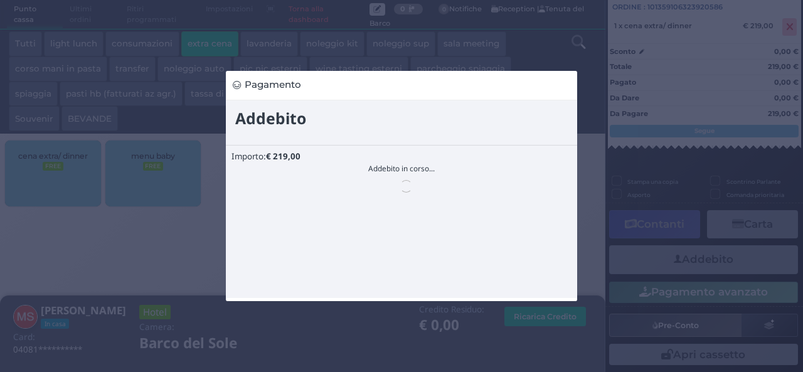
scroll to position [0, 0]
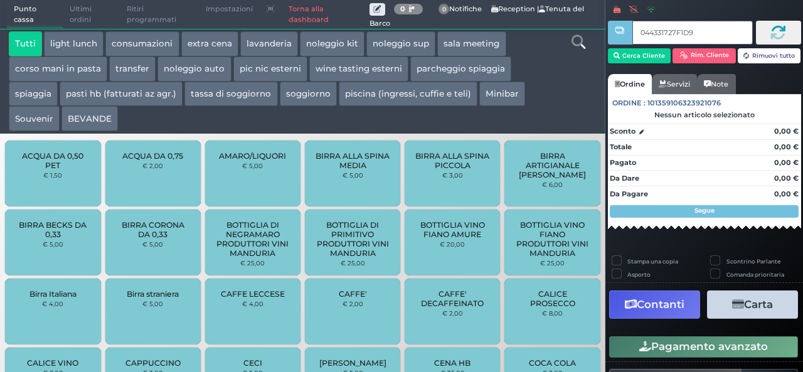
type input "044331727F1D95"
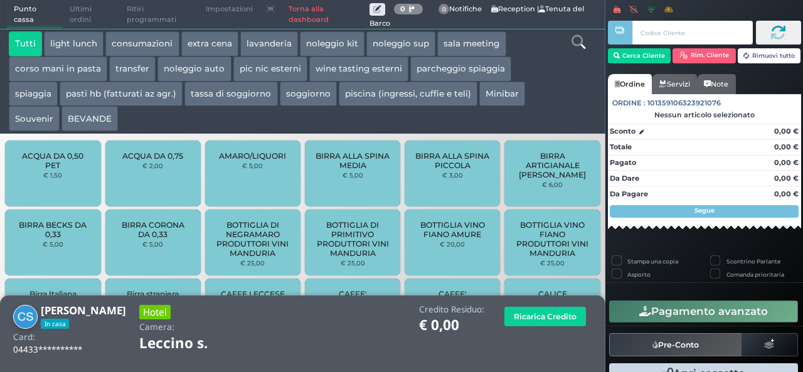
click at [210, 44] on button "extra cena" at bounding box center [209, 43] width 57 height 25
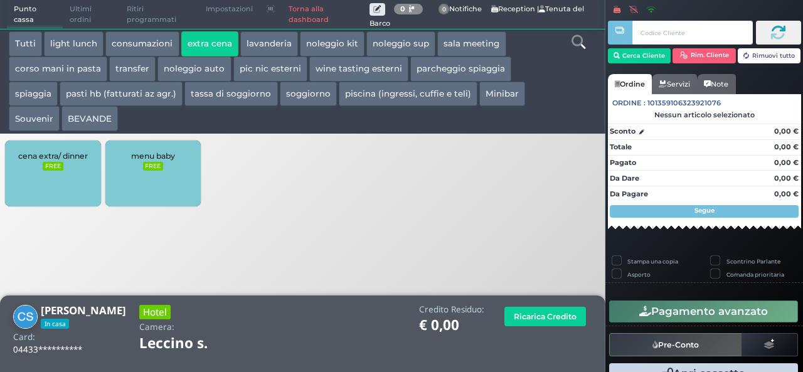
click at [65, 173] on div "cena extra/ dinner FREE" at bounding box center [52, 174] width 95 height 66
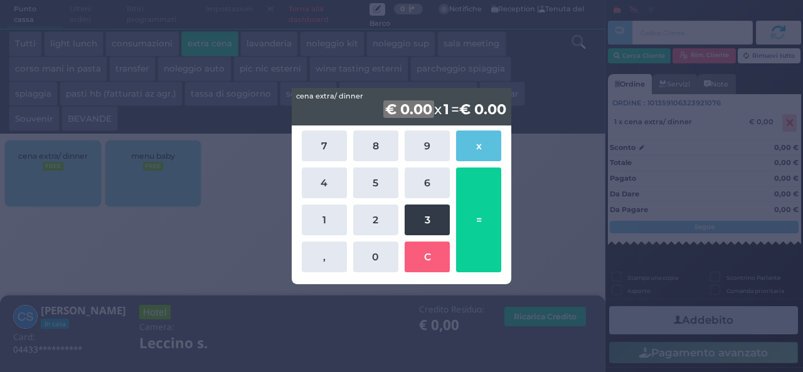
click at [421, 216] on button "3" at bounding box center [427, 219] width 45 height 31
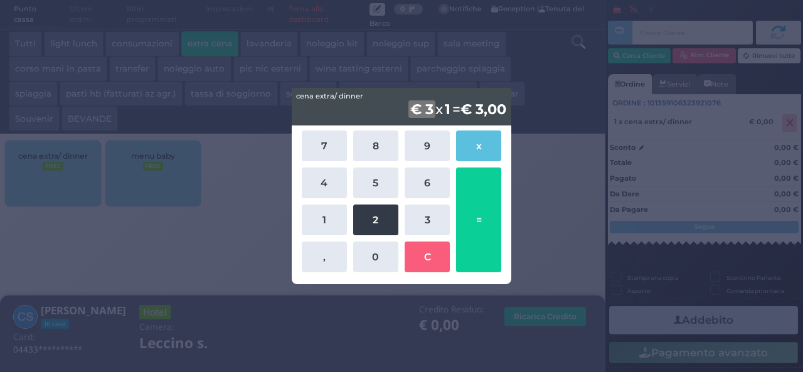
click at [381, 220] on button "2" at bounding box center [375, 219] width 45 height 31
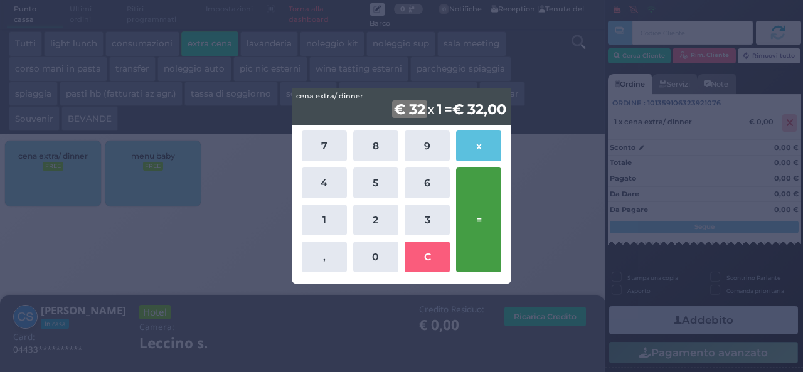
click at [484, 220] on button "=" at bounding box center [478, 219] width 45 height 105
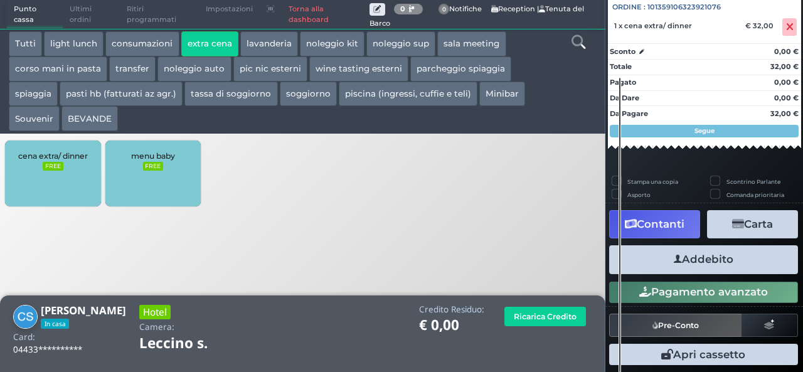
scroll to position [139, 0]
click at [694, 258] on button "Addebito" at bounding box center [703, 259] width 189 height 28
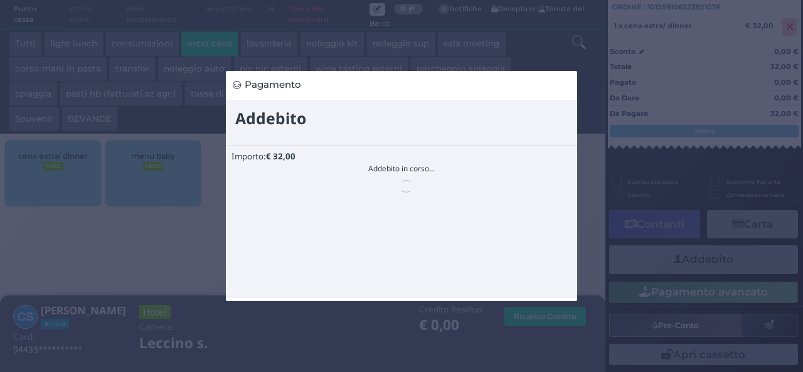
scroll to position [0, 0]
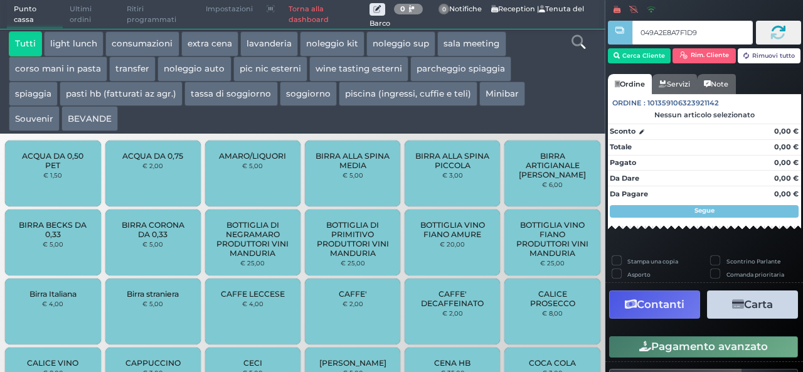
type input "049A2E8A7F1D94"
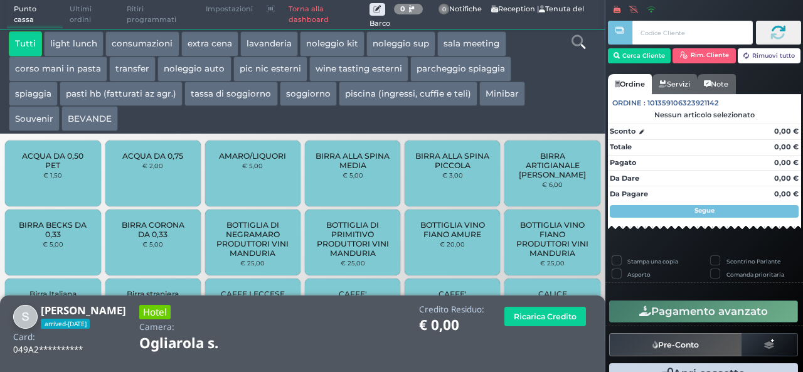
click at [203, 43] on button "extra cena" at bounding box center [209, 43] width 57 height 25
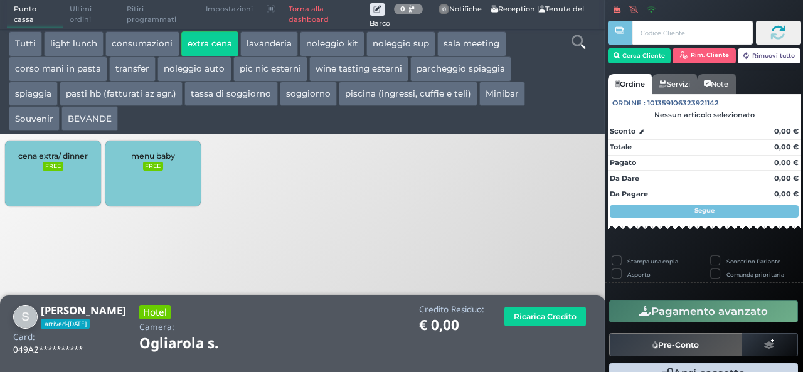
click at [48, 162] on small "FREE" at bounding box center [53, 166] width 20 height 9
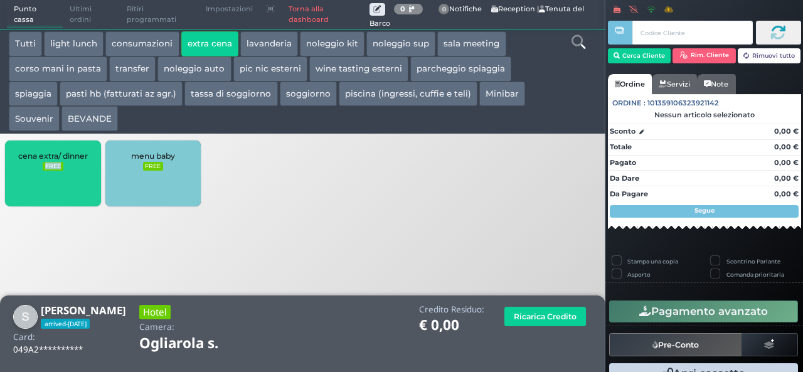
click at [48, 162] on body "Punto cassa Mappa Ultimi ordini Delivery Ritiri programmati Impostazioni Torna …" at bounding box center [401, 186] width 803 height 372
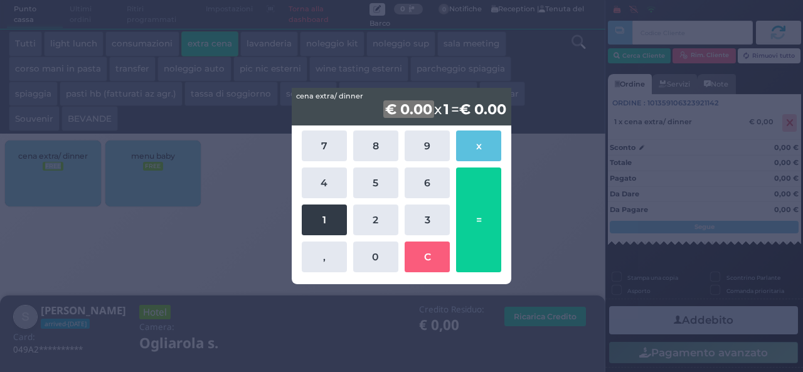
click at [321, 214] on button "1" at bounding box center [324, 219] width 45 height 31
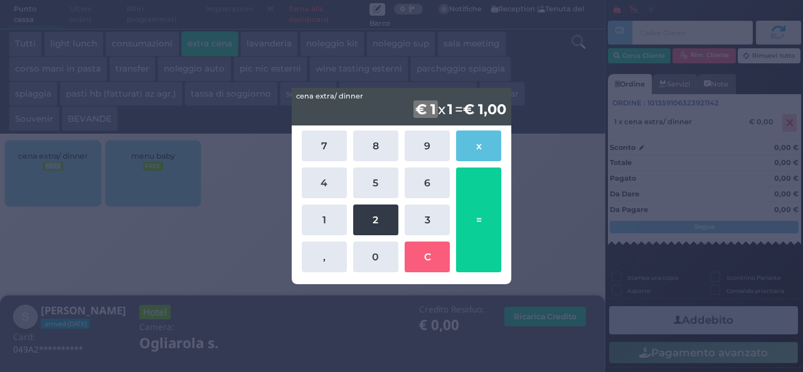
click at [371, 227] on button "2" at bounding box center [375, 219] width 45 height 31
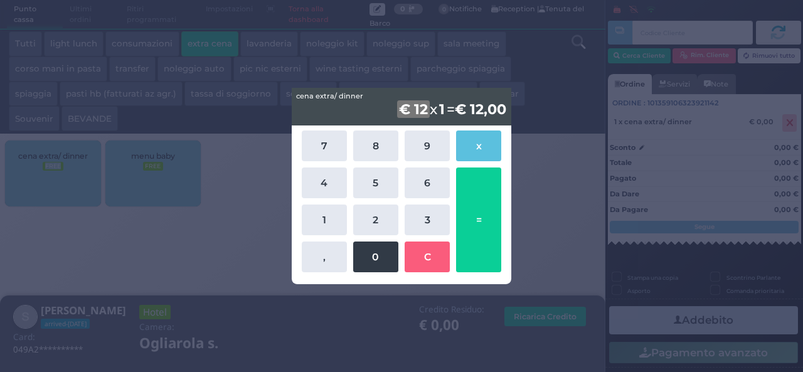
click at [382, 270] on button "0" at bounding box center [375, 256] width 45 height 31
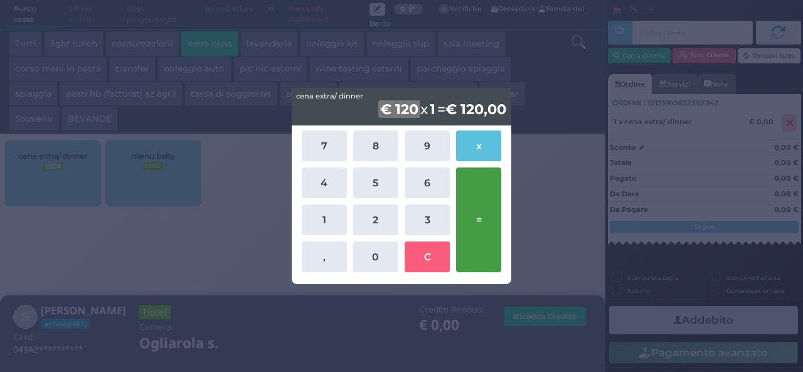
click at [480, 230] on button "=" at bounding box center [478, 219] width 45 height 105
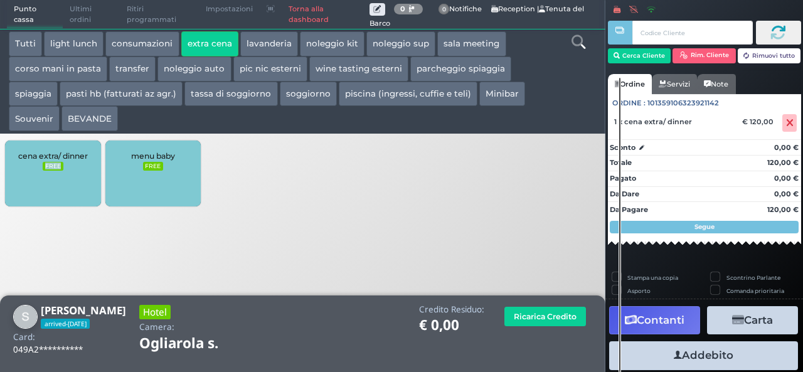
scroll to position [139, 0]
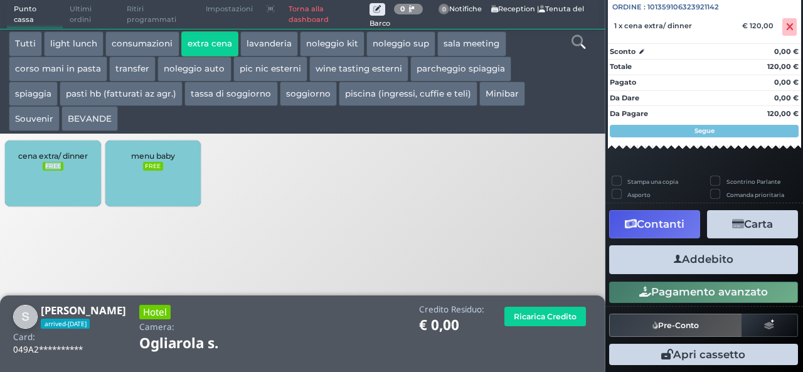
click at [708, 260] on button "Addebito" at bounding box center [703, 259] width 189 height 28
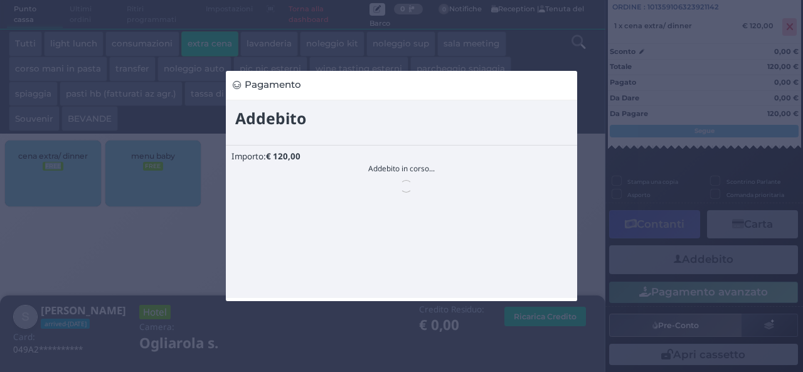
scroll to position [0, 0]
